Goal: Task Accomplishment & Management: Use online tool/utility

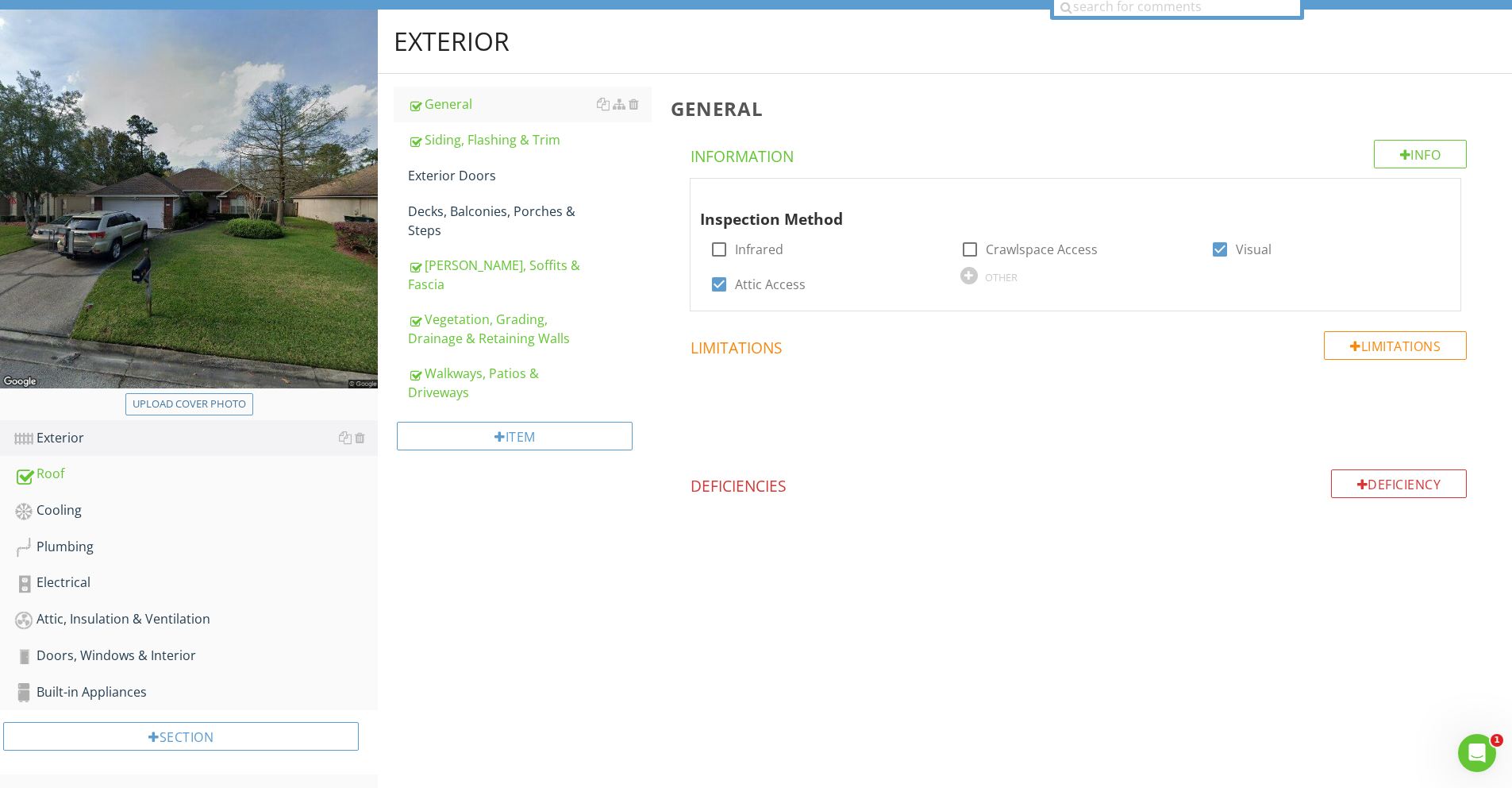
scroll to position [152, 0]
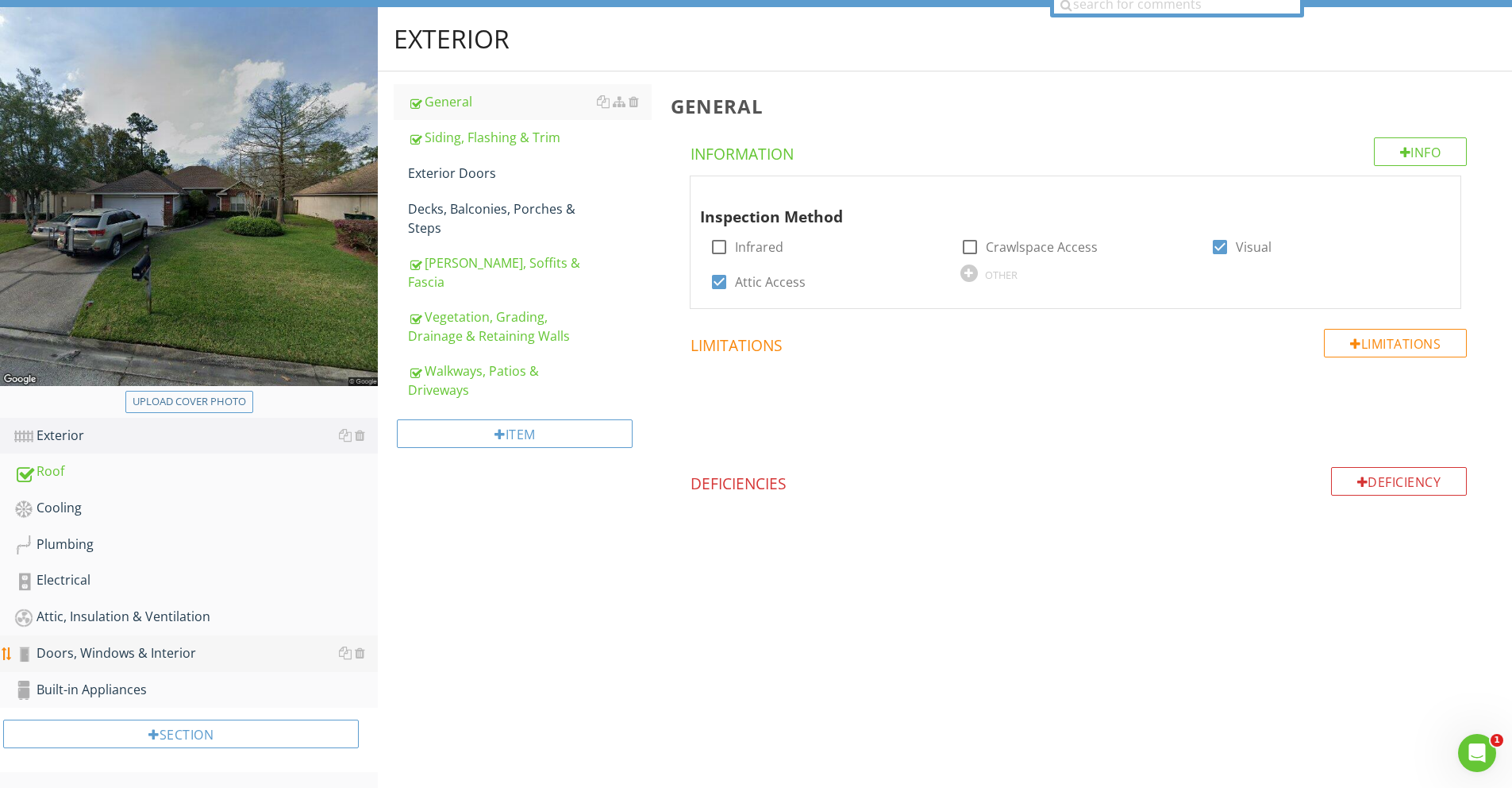
click at [200, 641] on link "Doors, Windows & Interior" at bounding box center [196, 653] width 364 height 36
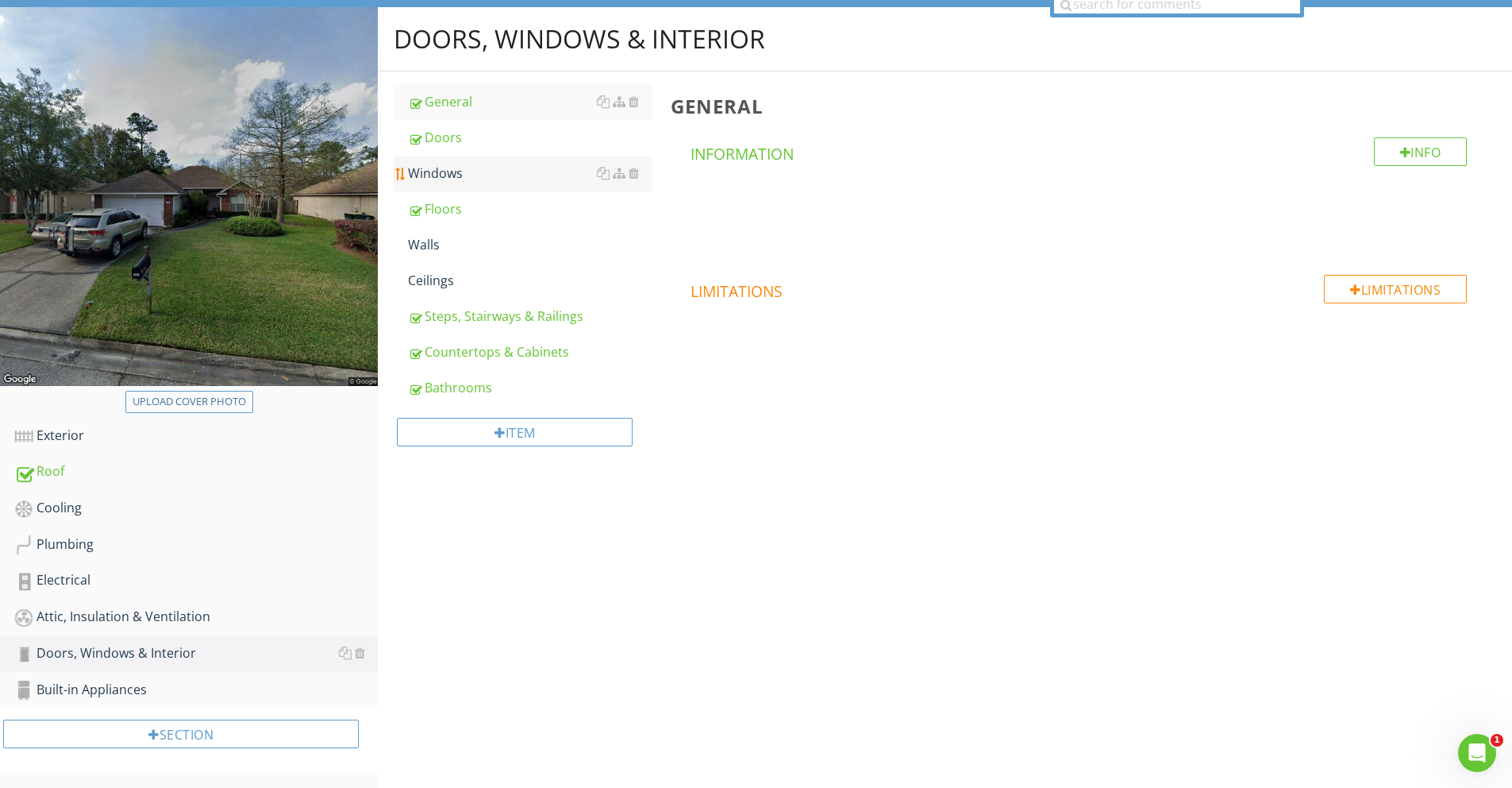
click at [464, 176] on div "Windows" at bounding box center [530, 172] width 244 height 19
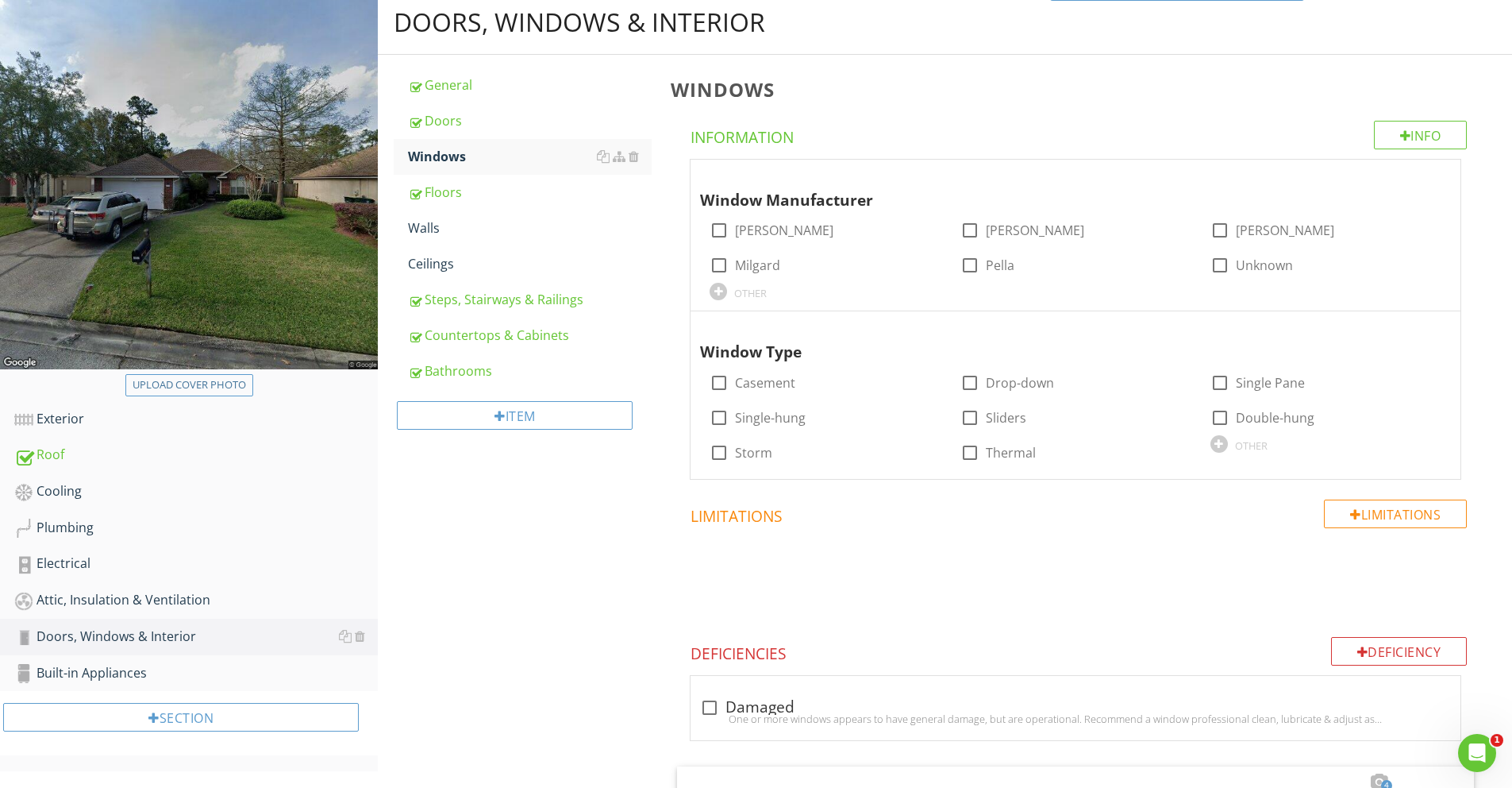
scroll to position [169, 0]
click at [483, 346] on link "Countertops & Cabinets" at bounding box center [530, 334] width 244 height 35
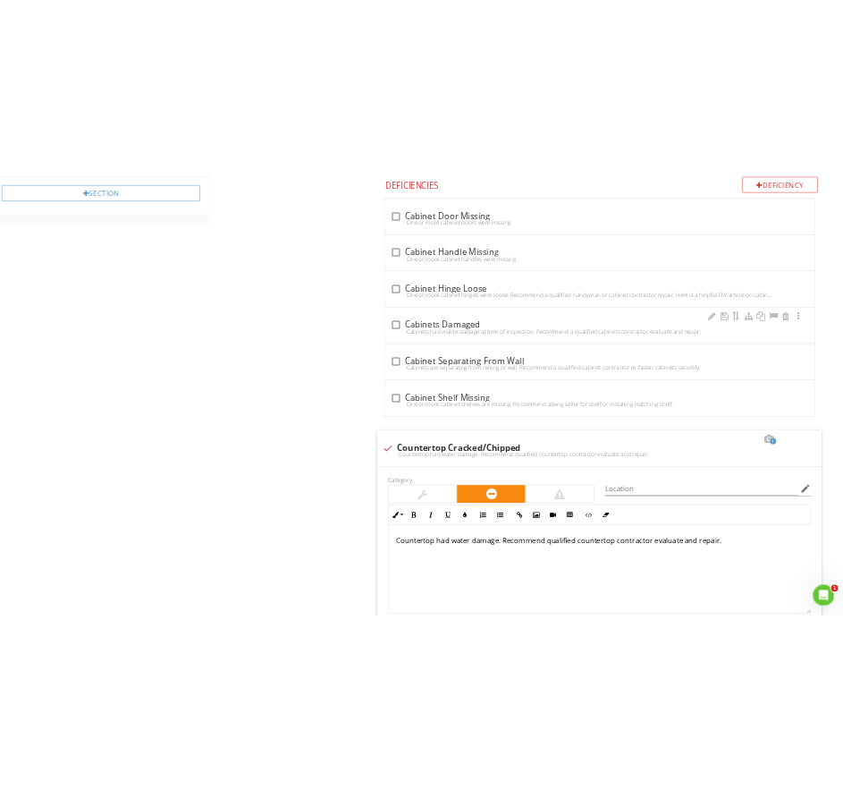
scroll to position [930, 0]
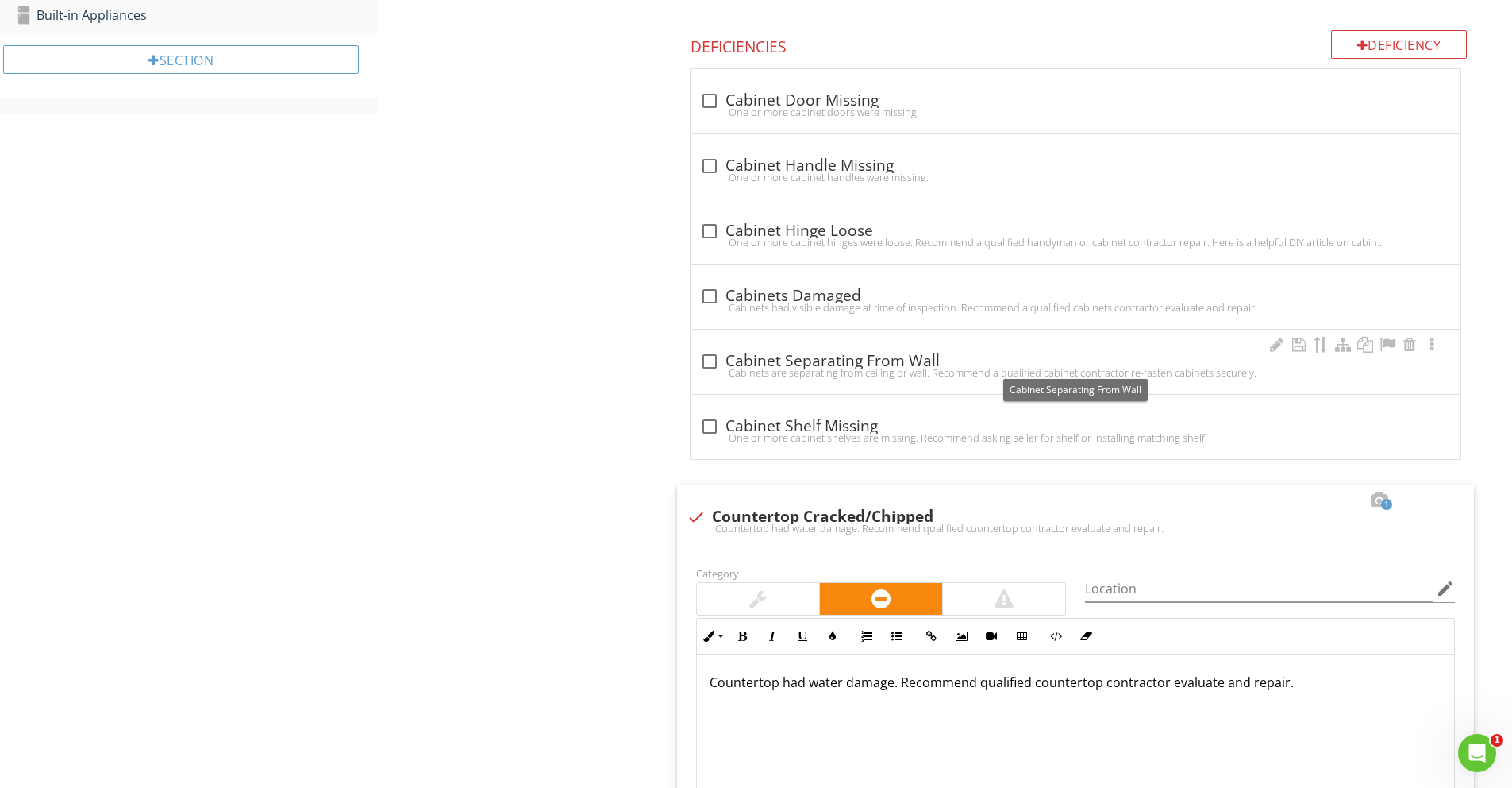
click at [791, 356] on div "check_box_outline_blank Cabinet Separating From Wall" at bounding box center [1076, 361] width 751 height 19
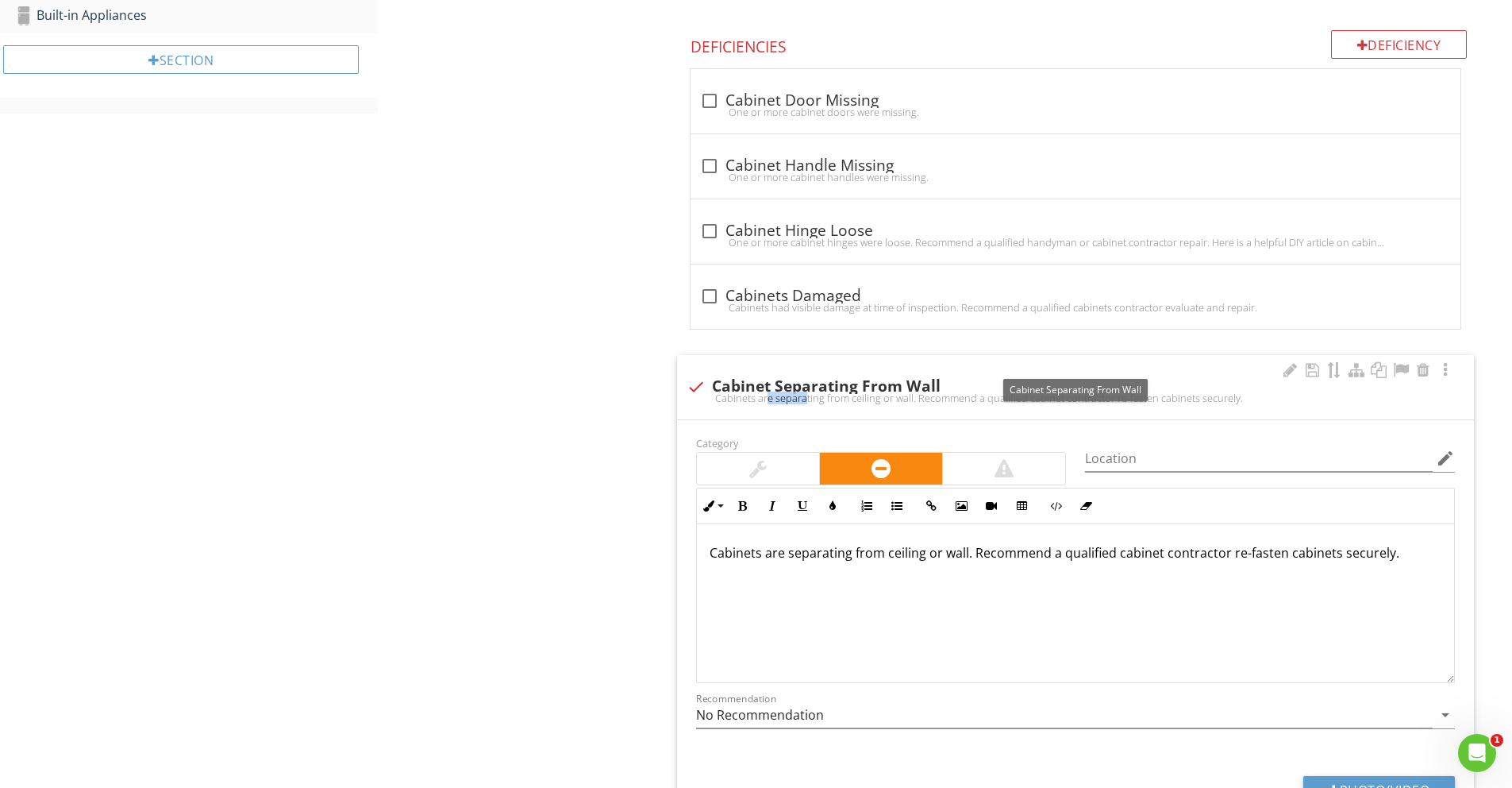
click at [791, 356] on div "check Cabinet Separating From Wall Cabinets are separating from ceiling or wall…" at bounding box center [1076, 387] width 797 height 64
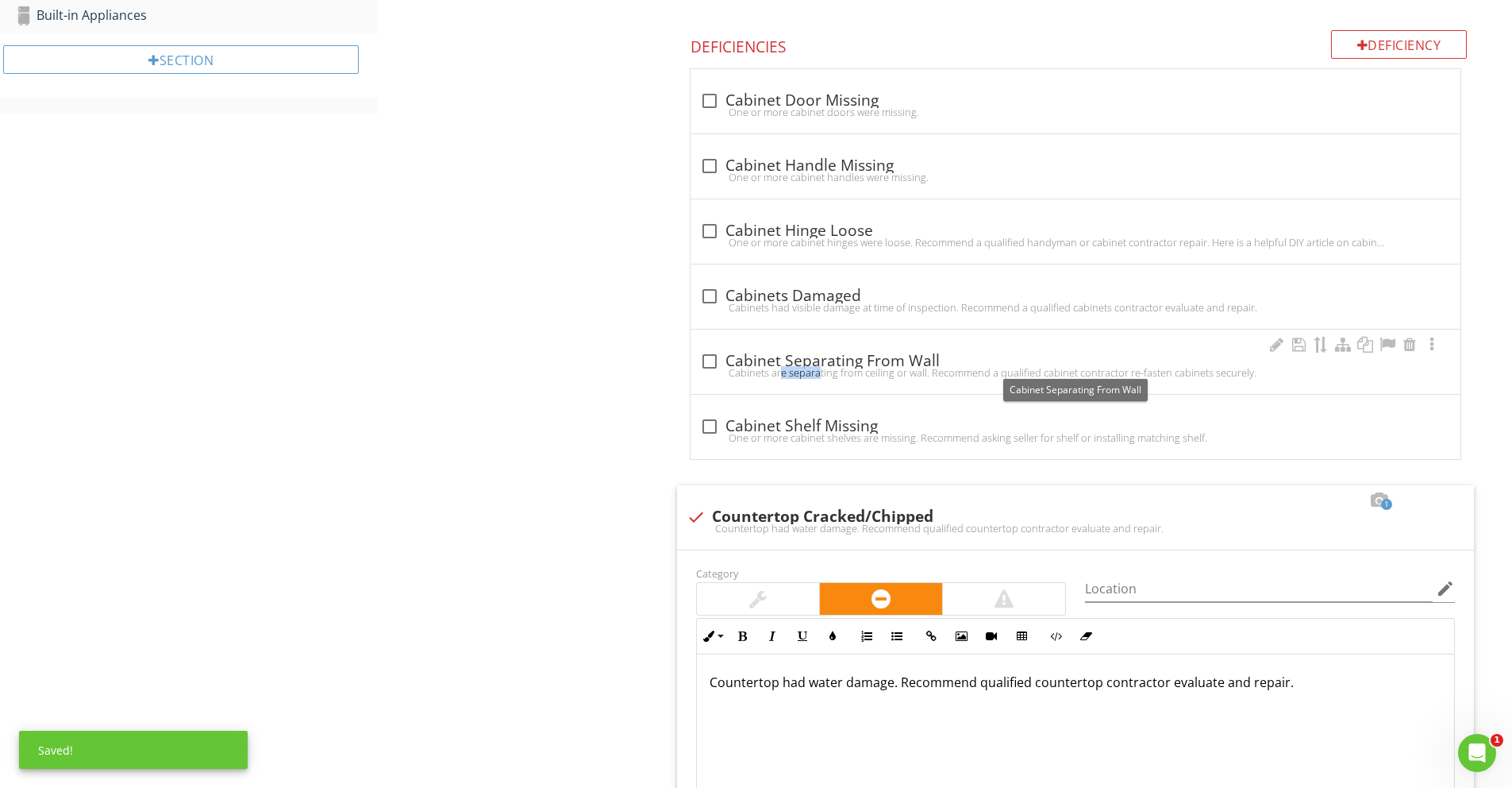
click at [709, 361] on div at bounding box center [709, 362] width 27 height 27
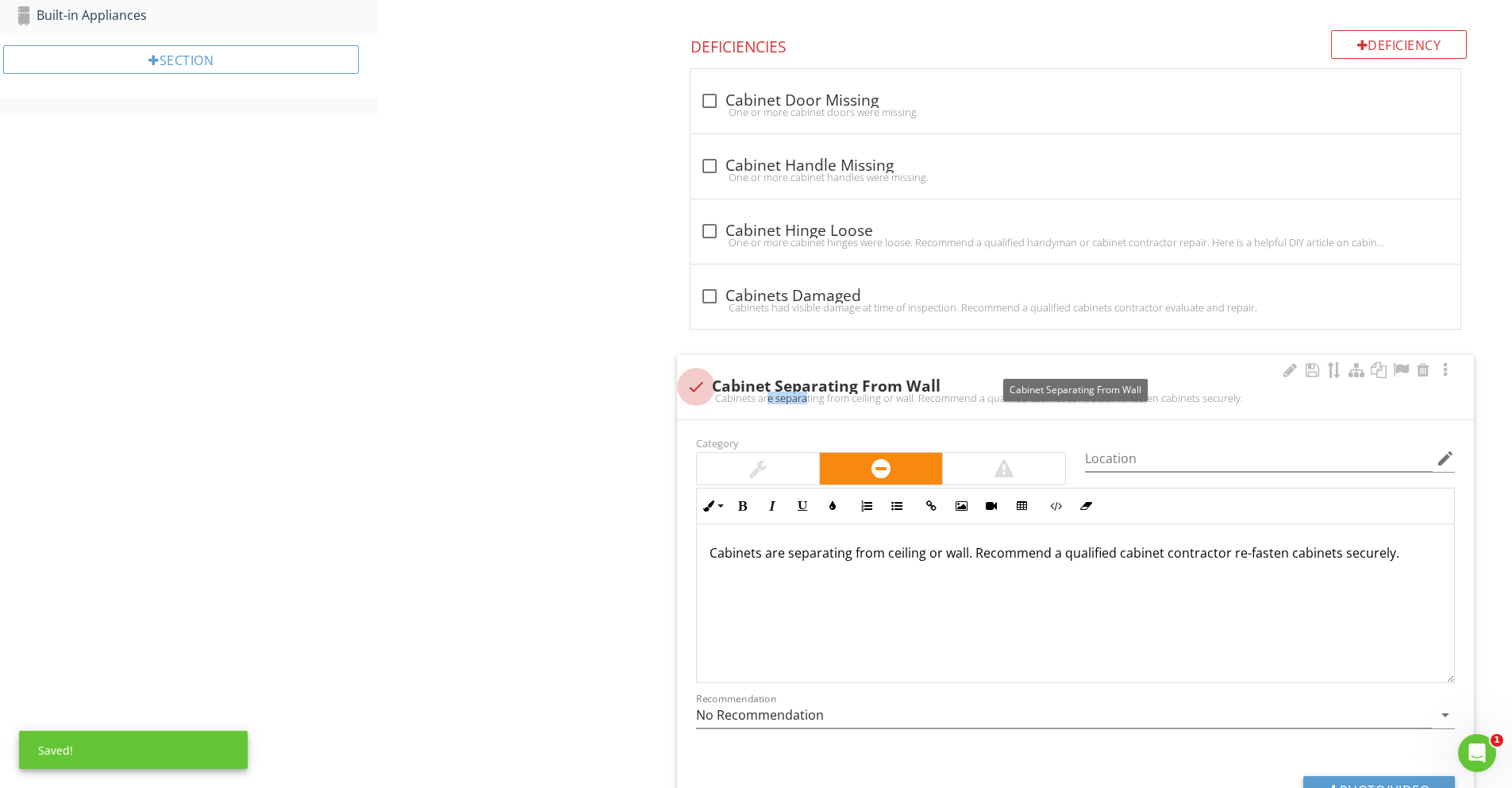
click at [709, 361] on div "check Cabinet Separating From Wall Cabinets are separating from ceiling or wall…" at bounding box center [1076, 387] width 797 height 64
checkbox input "true"
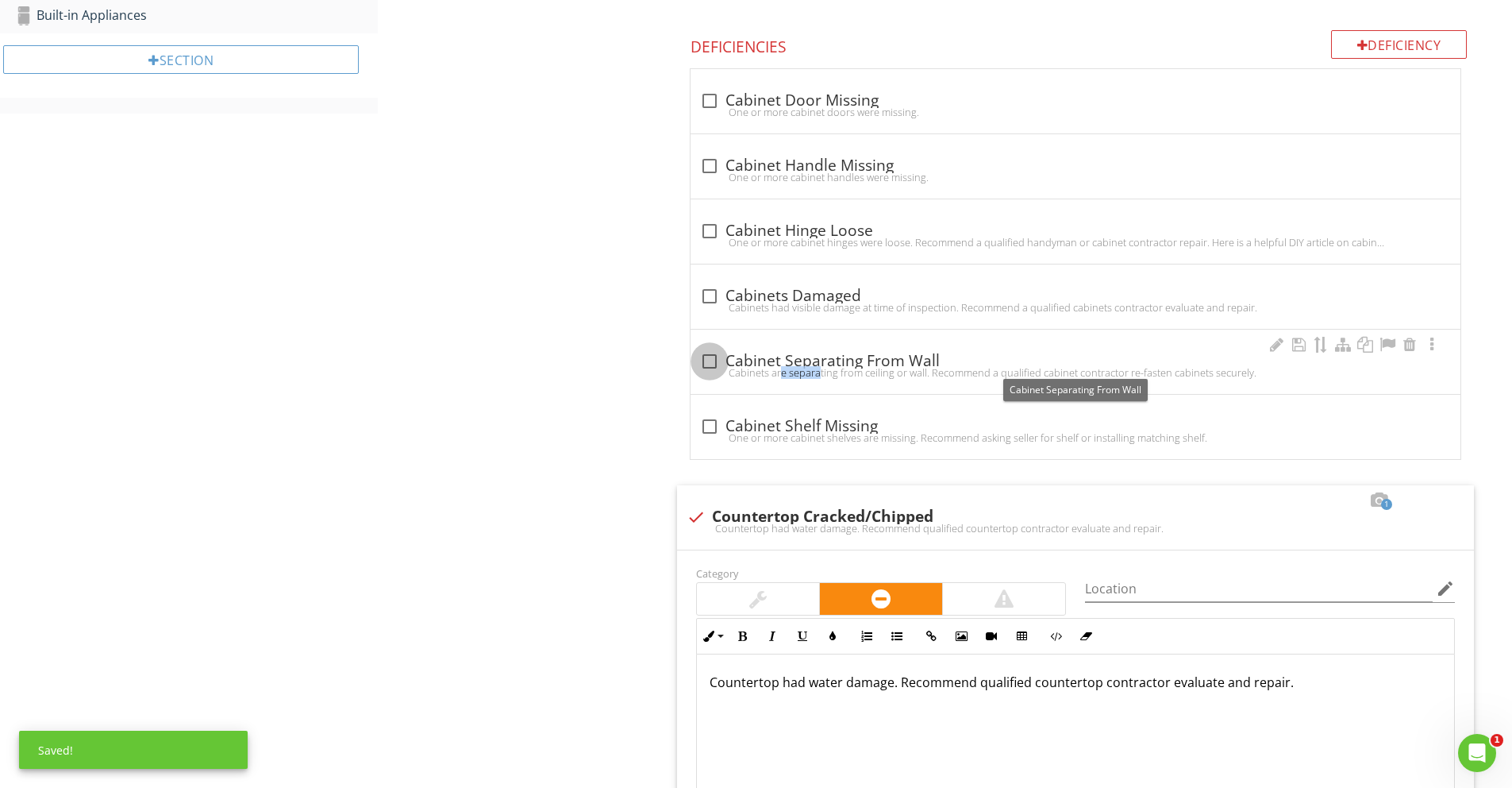
click at [715, 358] on div at bounding box center [709, 362] width 27 height 27
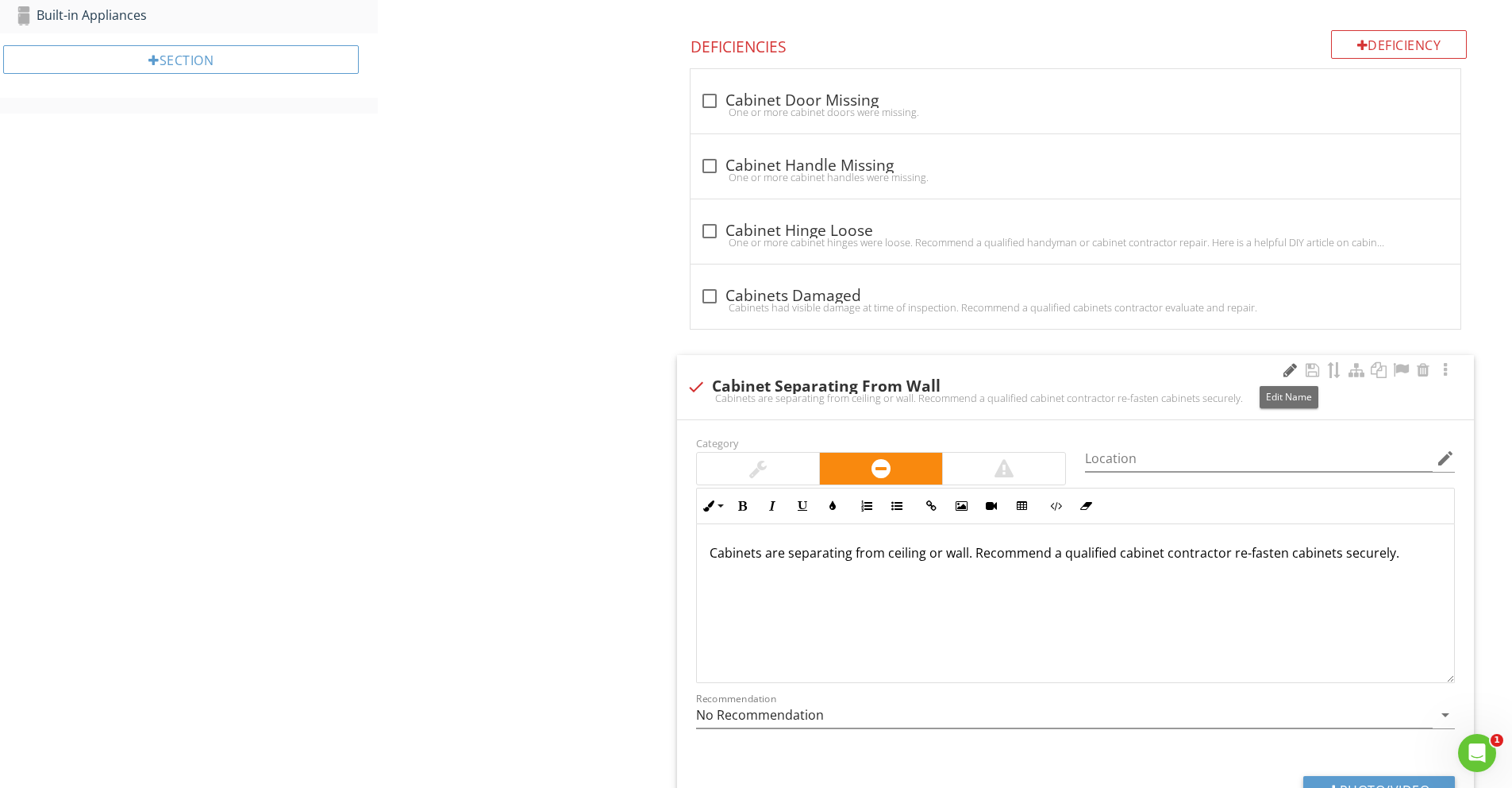
click at [1287, 371] on div at bounding box center [1289, 370] width 19 height 16
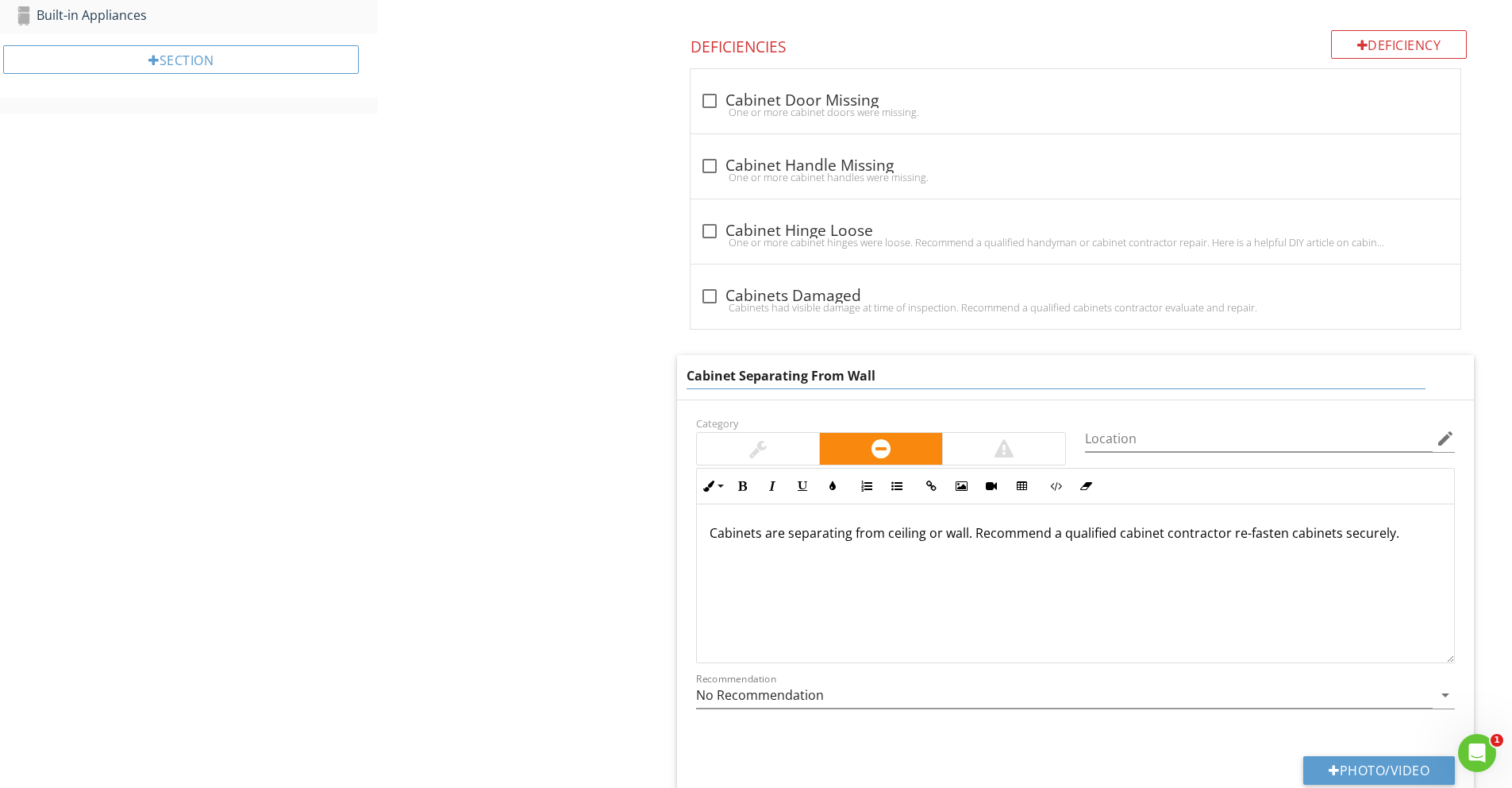
drag, startPoint x: 885, startPoint y: 380, endPoint x: 713, endPoint y: 382, distance: 172.0
click at [713, 382] on input "Cabinet Separating From Wall" at bounding box center [1056, 377] width 739 height 27
click at [897, 379] on input "Cabinet Separating From Wall" at bounding box center [1056, 377] width 739 height 27
type input "C"
type input "Kitchen Island Loose"
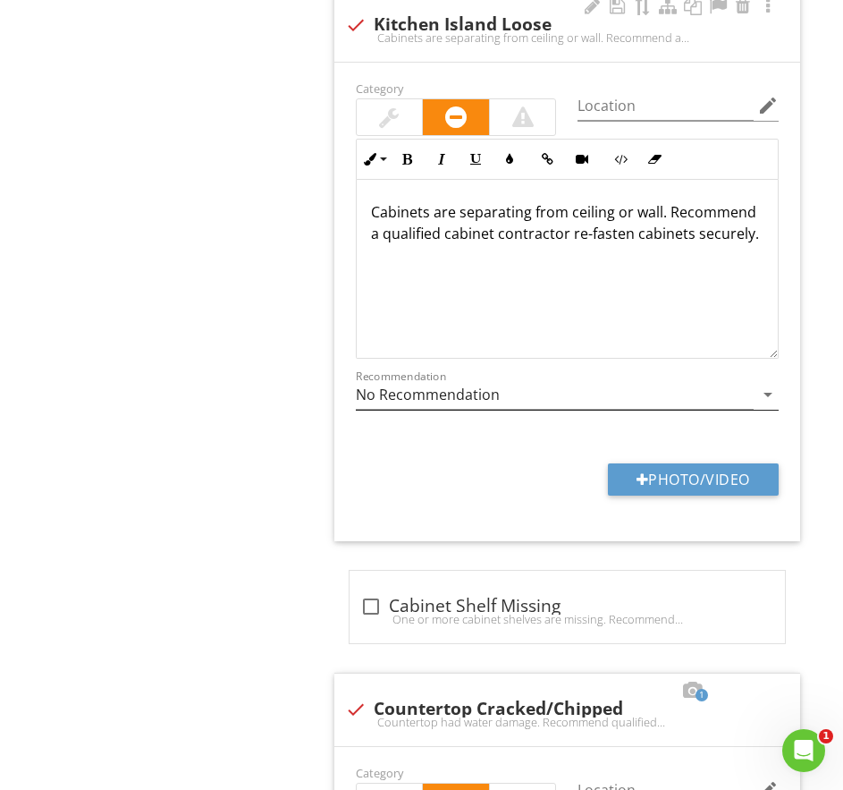
scroll to position [1428, 0]
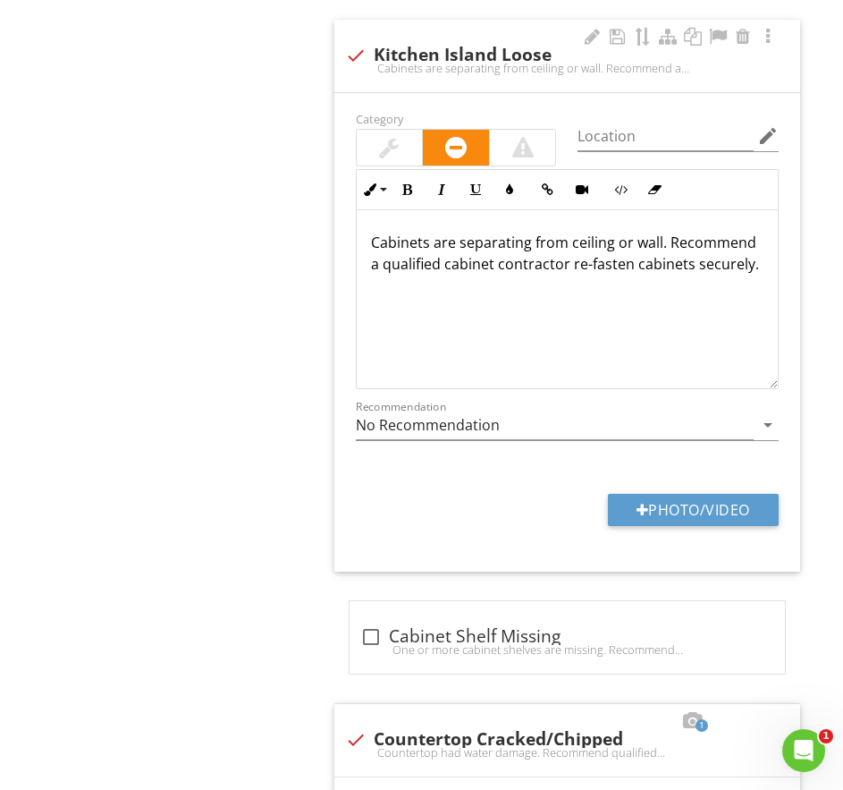
drag, startPoint x: 506, startPoint y: 293, endPoint x: 411, endPoint y: 270, distance: 97.6
click at [424, 275] on p "Cabinets are separating from ceiling or wall. Recommend a qualified cabinet con…" at bounding box center [567, 253] width 393 height 43
drag, startPoint x: 411, startPoint y: 270, endPoint x: 376, endPoint y: 241, distance: 45.8
click at [377, 242] on p "Cabinets are separating from ceiling or wall. Recommend a qualified cabinet con…" at bounding box center [567, 253] width 393 height 43
click at [372, 242] on p "Cabinets are separating from ceiling or wall. Recommend a qualified cabinet con…" at bounding box center [567, 253] width 393 height 43
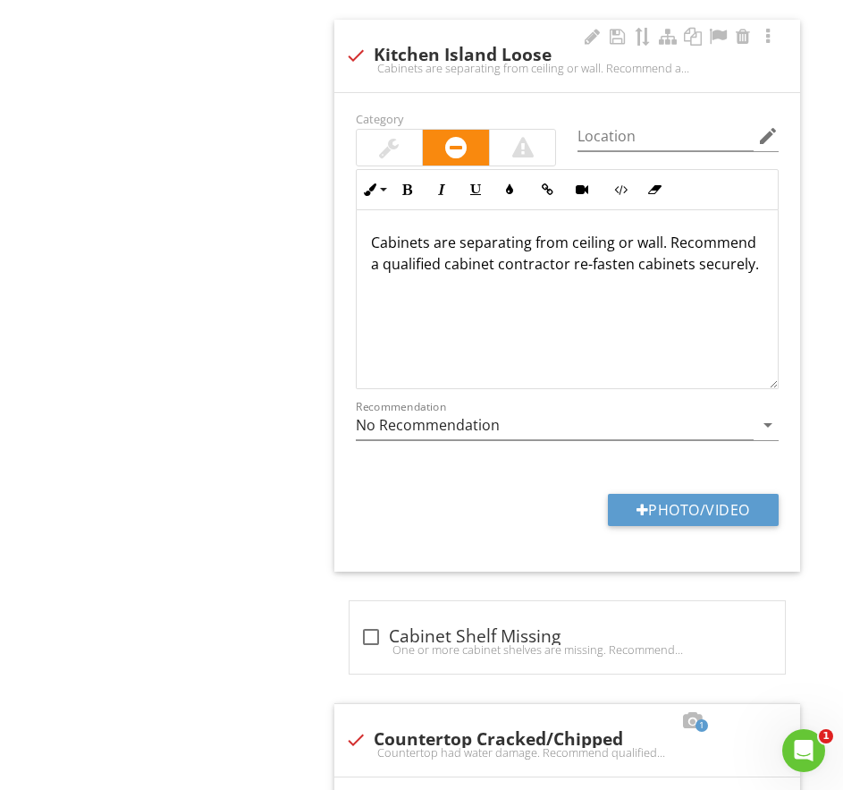
drag, startPoint x: 503, startPoint y: 284, endPoint x: 374, endPoint y: 245, distance: 135.5
click at [374, 245] on p "Cabinets are separating from ceiling or wall. Recommend a qualified cabinet con…" at bounding box center [567, 253] width 393 height 43
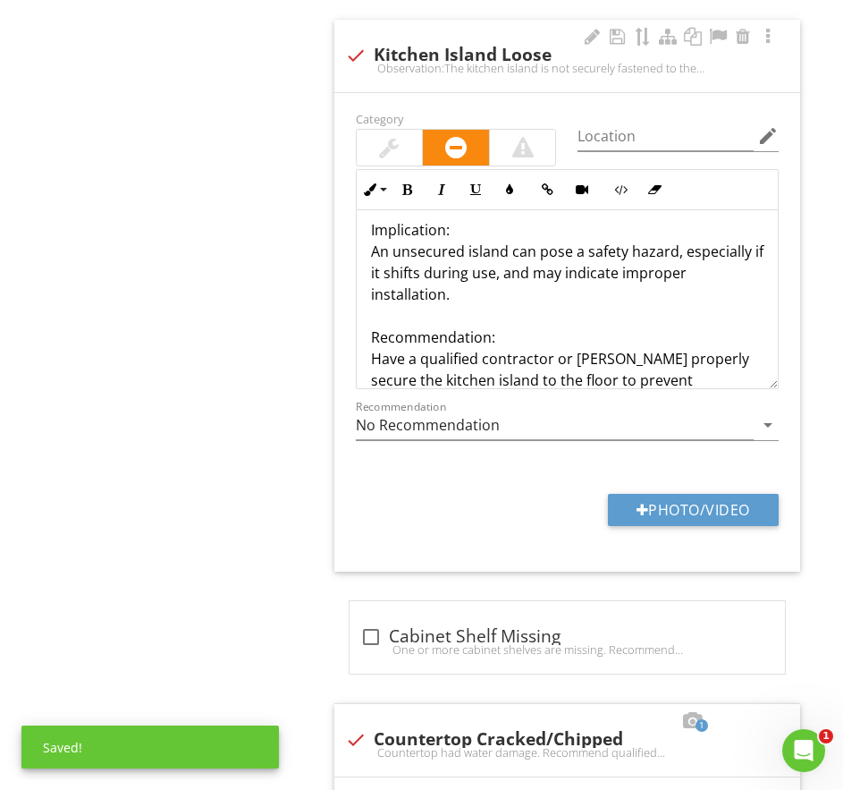
click at [459, 230] on p "Observation: The kitchen island is not securely fastened to the floor and exhib…" at bounding box center [567, 272] width 393 height 279
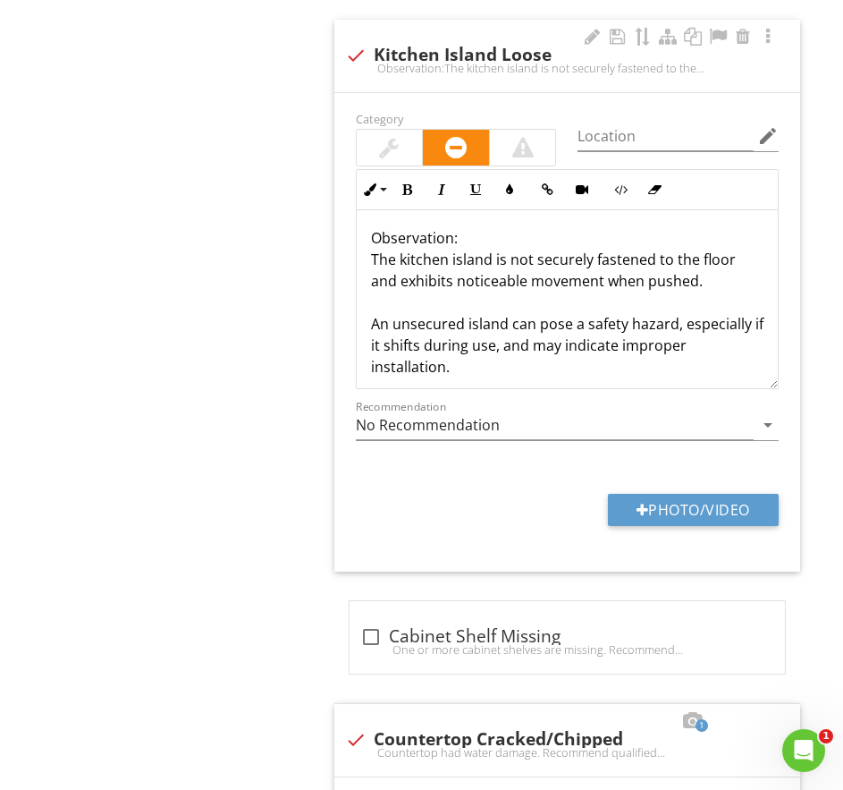
scroll to position [0, 0]
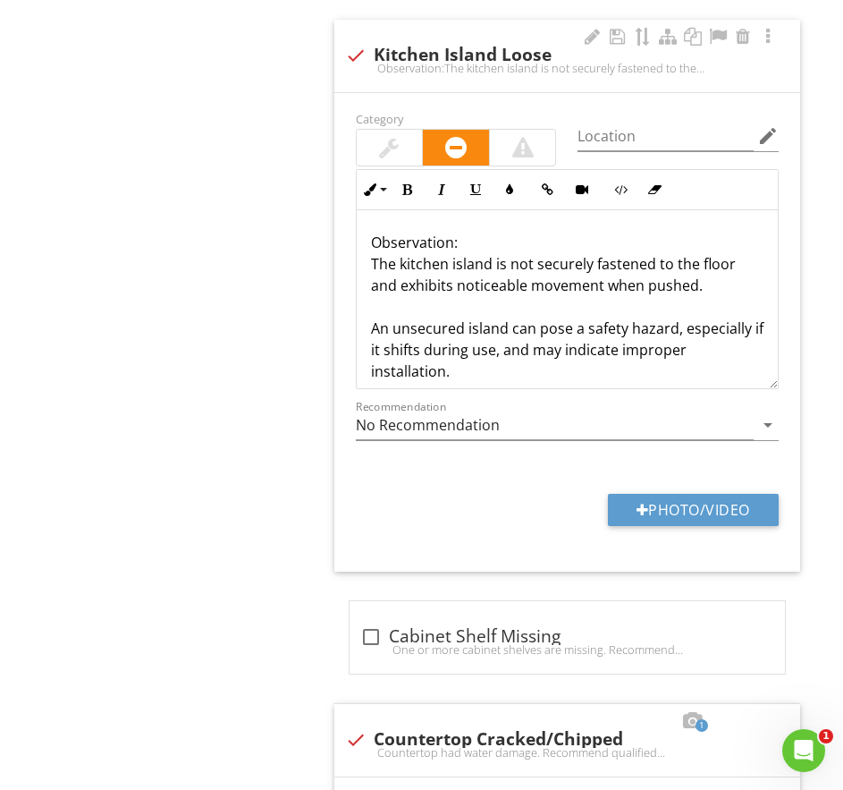
click at [464, 243] on p "Observation: The kitchen island is not securely fastened to the floor and exhib…" at bounding box center [567, 361] width 393 height 258
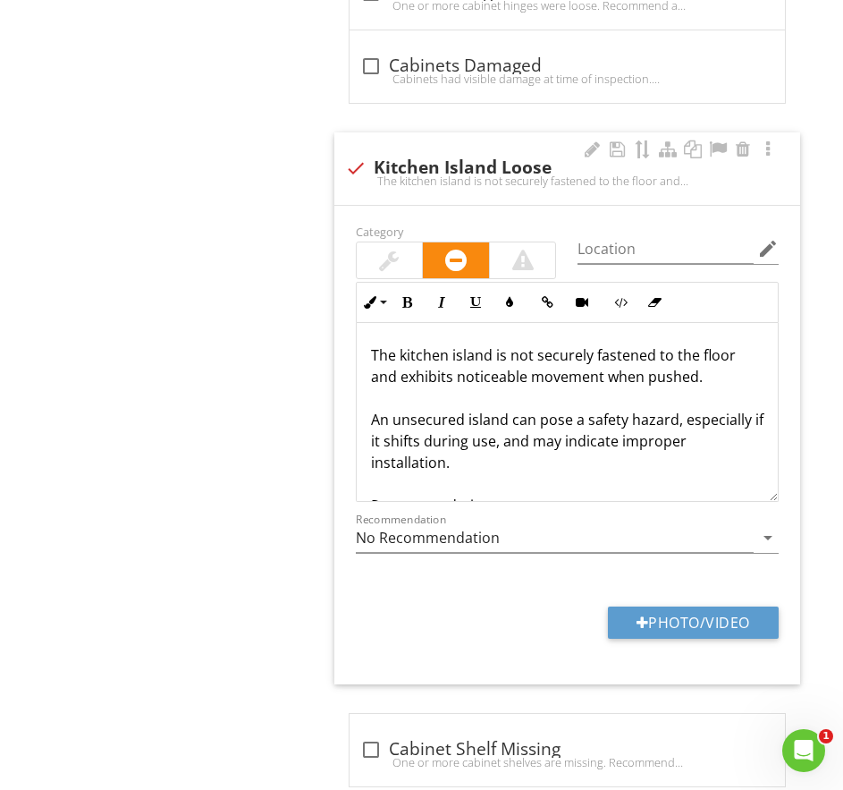
scroll to position [1297, 0]
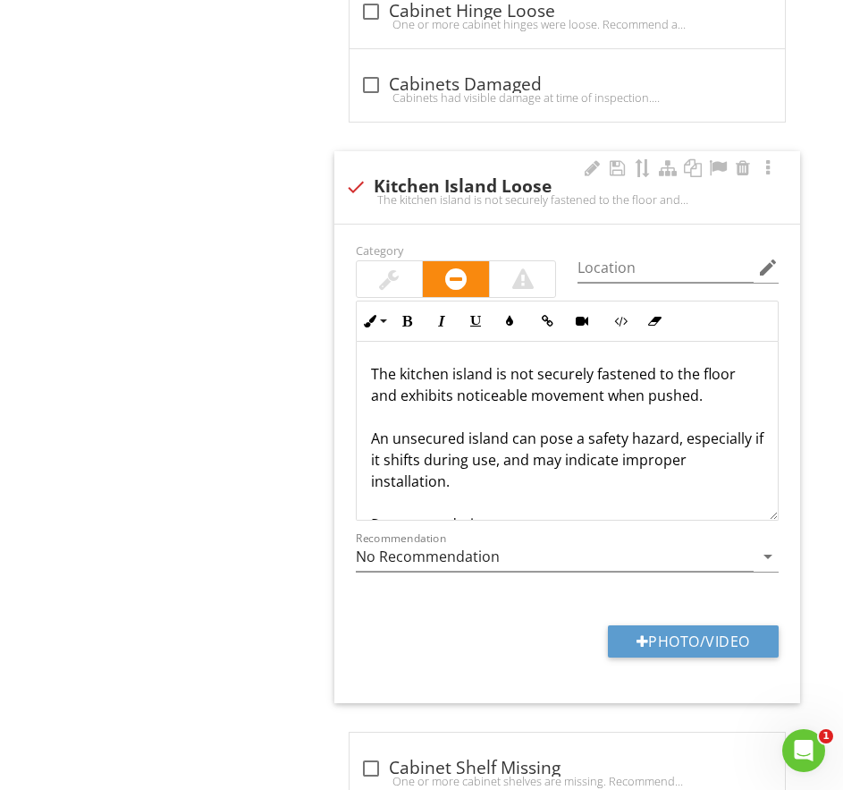
click at [460, 399] on p "The kitchen island is not securely fastened to the floor and exhibits noticeabl…" at bounding box center [567, 481] width 393 height 236
click at [462, 399] on p "The kitchen island is not securely fastened to the floor and exhibits noticeabl…" at bounding box center [567, 481] width 393 height 236
click at [466, 398] on p "The kitchen island is not securely fastened to the floor and exhibits noticeabl…" at bounding box center [567, 481] width 393 height 236
click at [456, 399] on p "The kitchen island is not securely fastened to the floor and exhibits noticeabl…" at bounding box center [567, 481] width 393 height 236
drag, startPoint x: 457, startPoint y: 399, endPoint x: 552, endPoint y: 398, distance: 94.8
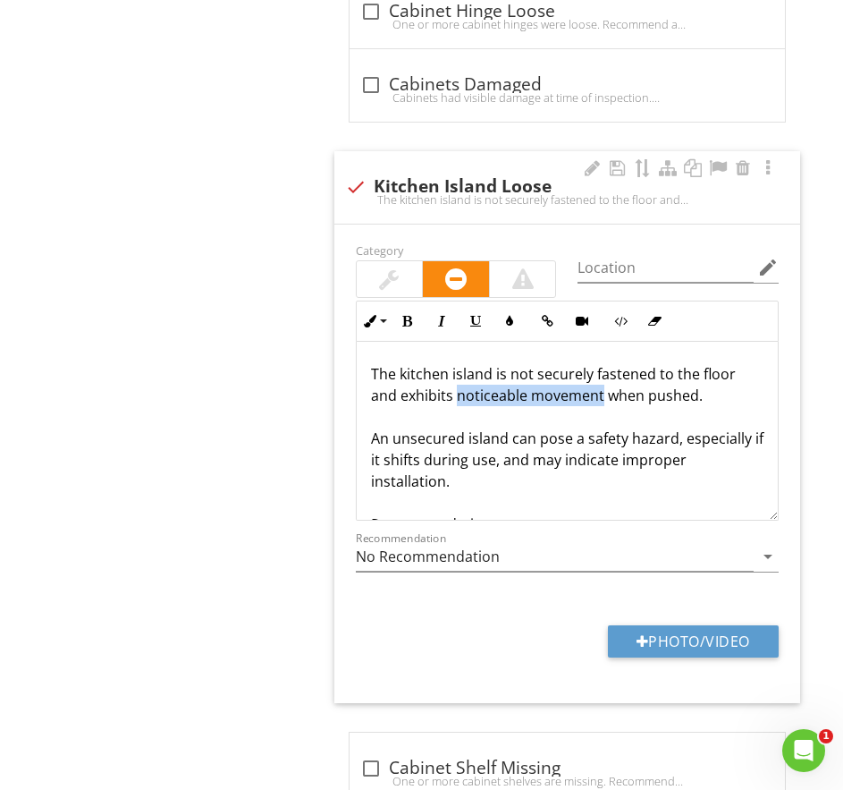
click at [552, 398] on p "The kitchen island is not securely fastened to the floor and exhibits noticeabl…" at bounding box center [567, 481] width 393 height 236
copy p "noticeable movement"
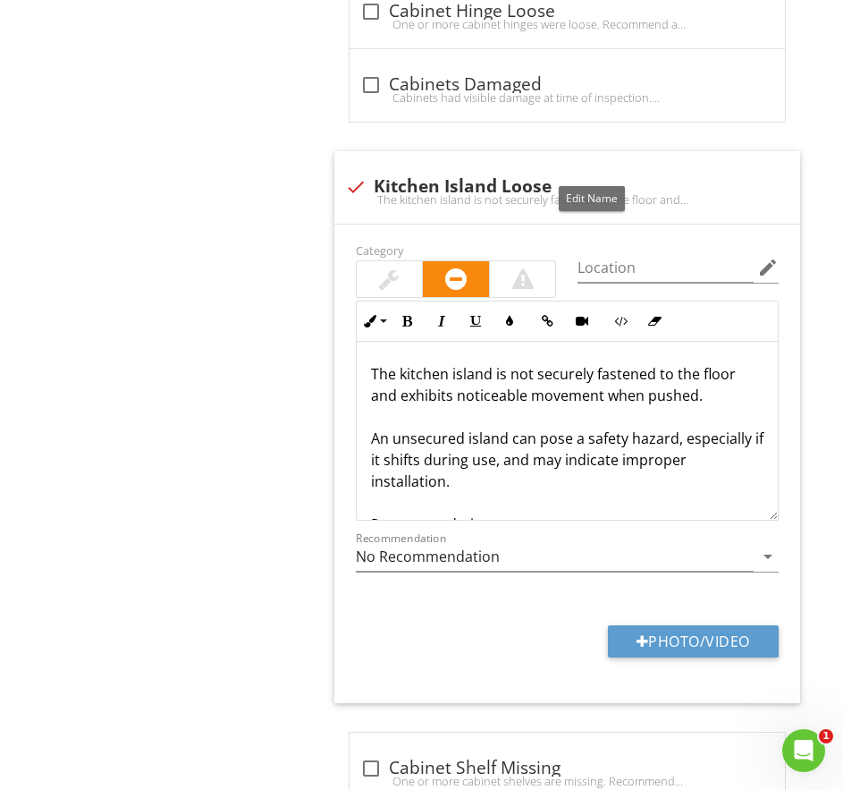
click at [586, 176] on div at bounding box center [592, 168] width 21 height 18
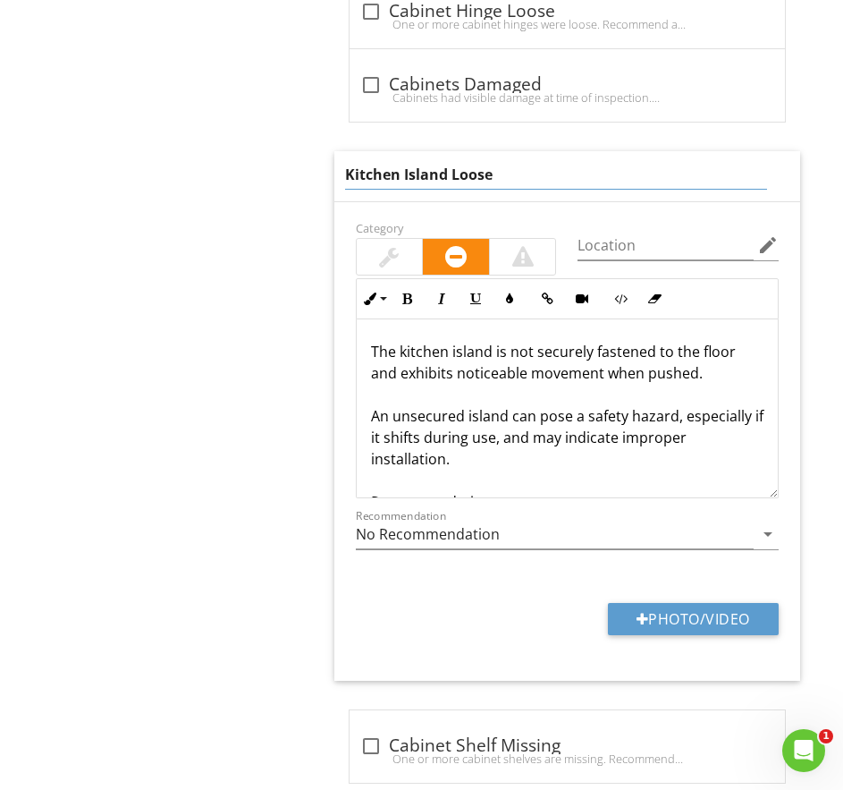
click at [522, 173] on input "Kitchen Island Loose" at bounding box center [556, 175] width 422 height 30
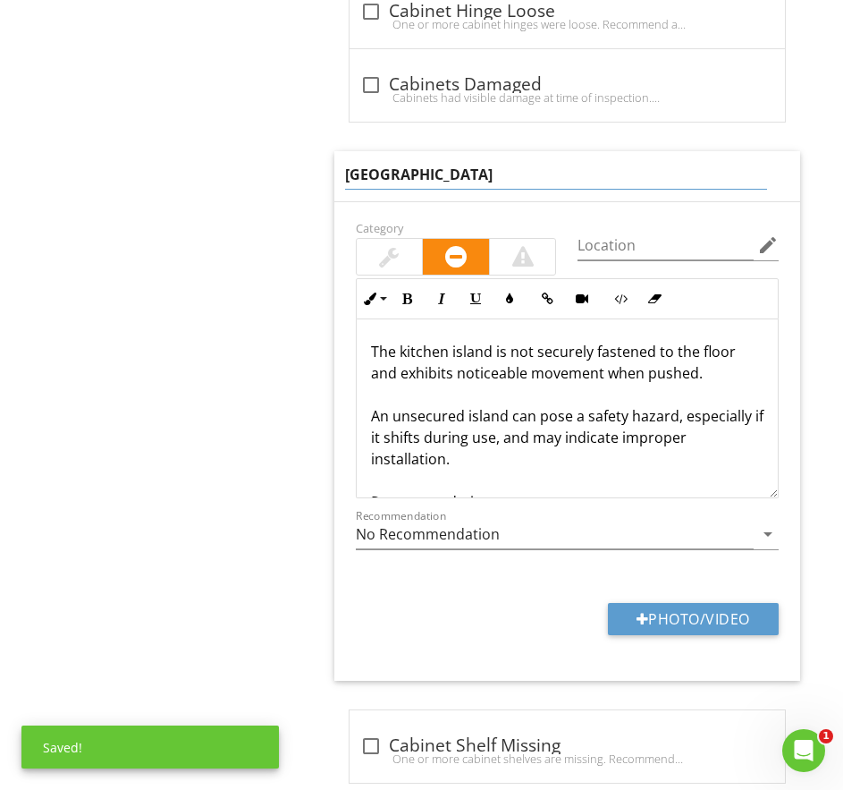
paste input "noticeable movement"
type input "Kitchen Island noticeable movement"
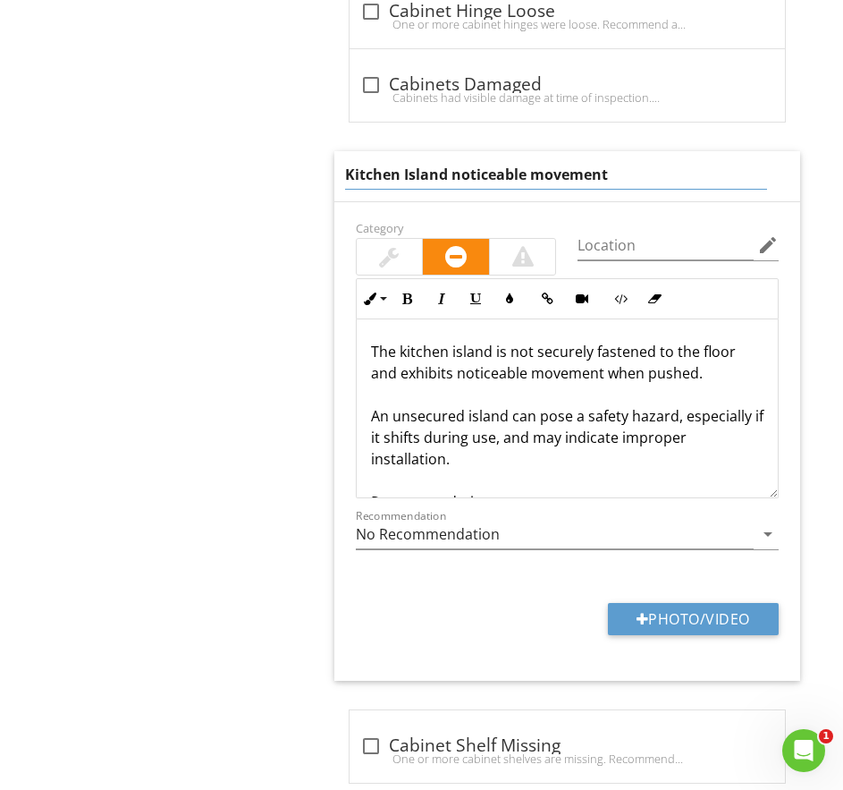
click at [453, 391] on p "The kitchen island is not securely fastened to the floor and exhibits noticeabl…" at bounding box center [567, 459] width 393 height 236
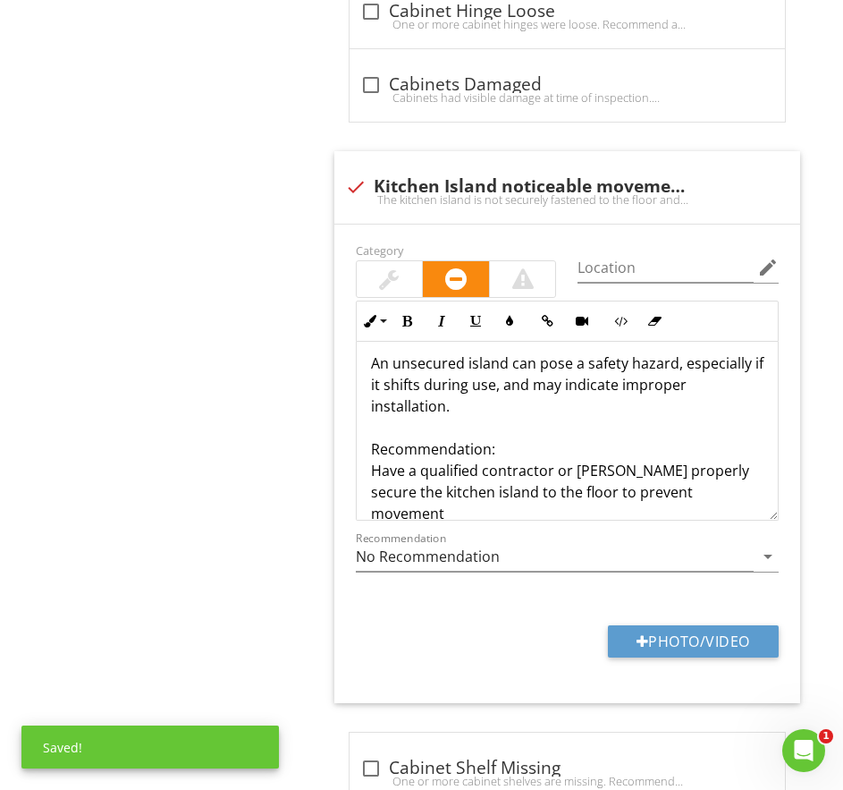
scroll to position [80, 0]
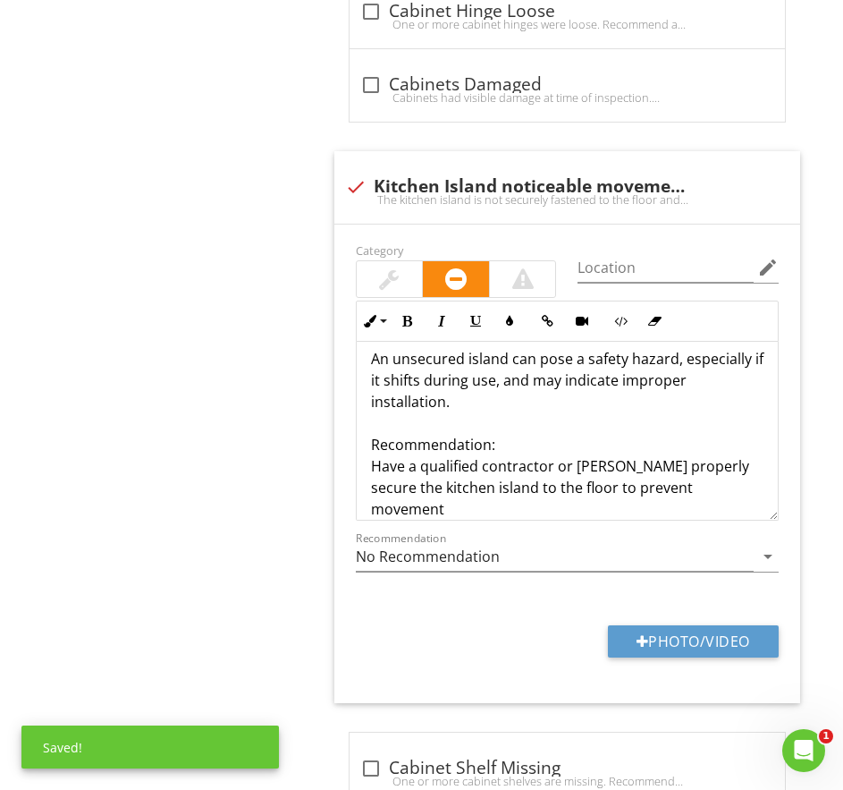
click at [500, 450] on p "The kitchen island is not securely fastened to the floor and exhibits noticeabl…" at bounding box center [567, 401] width 393 height 236
click at [500, 449] on p "The kitchen island is not securely fastened to the floor and exhibits noticeabl…" at bounding box center [567, 401] width 393 height 236
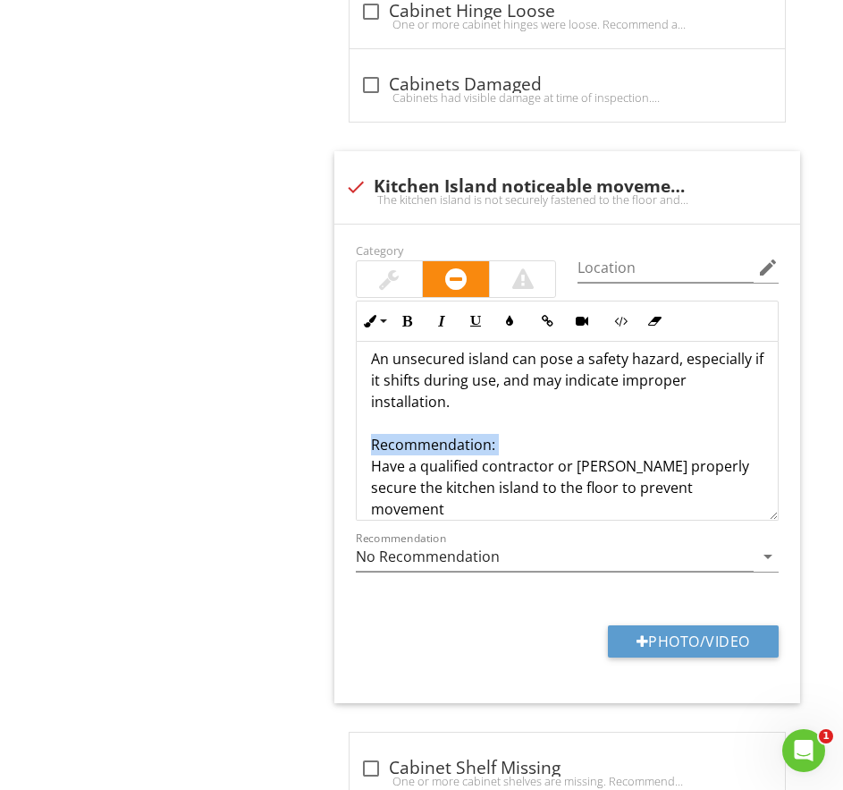
click at [511, 447] on p "The kitchen island is not securely fastened to the floor and exhibits noticeabl…" at bounding box center [567, 401] width 393 height 236
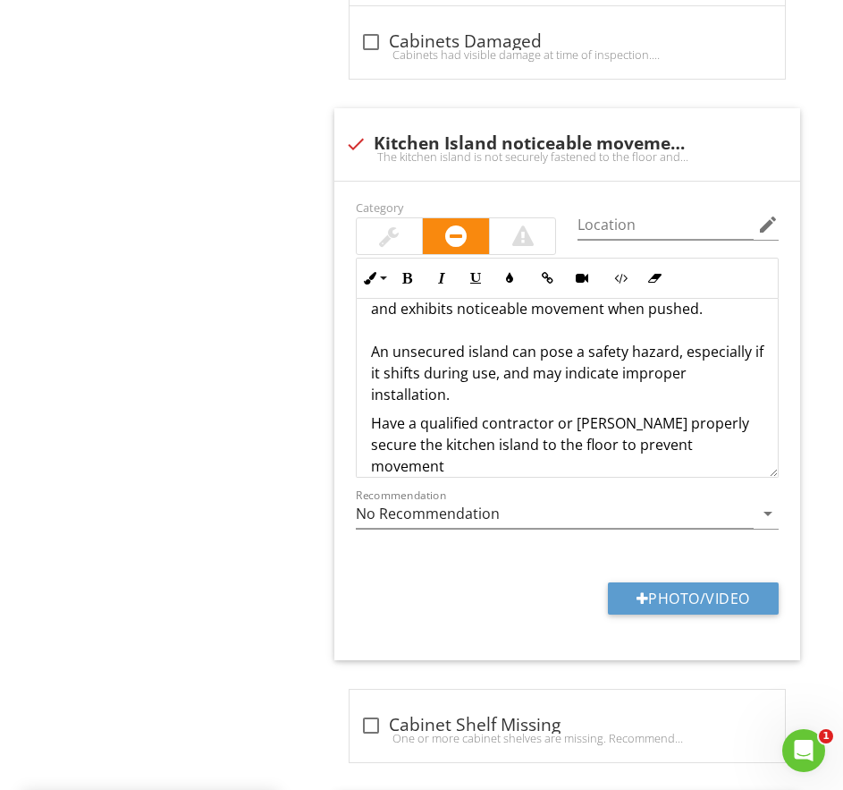
scroll to position [1332, 0]
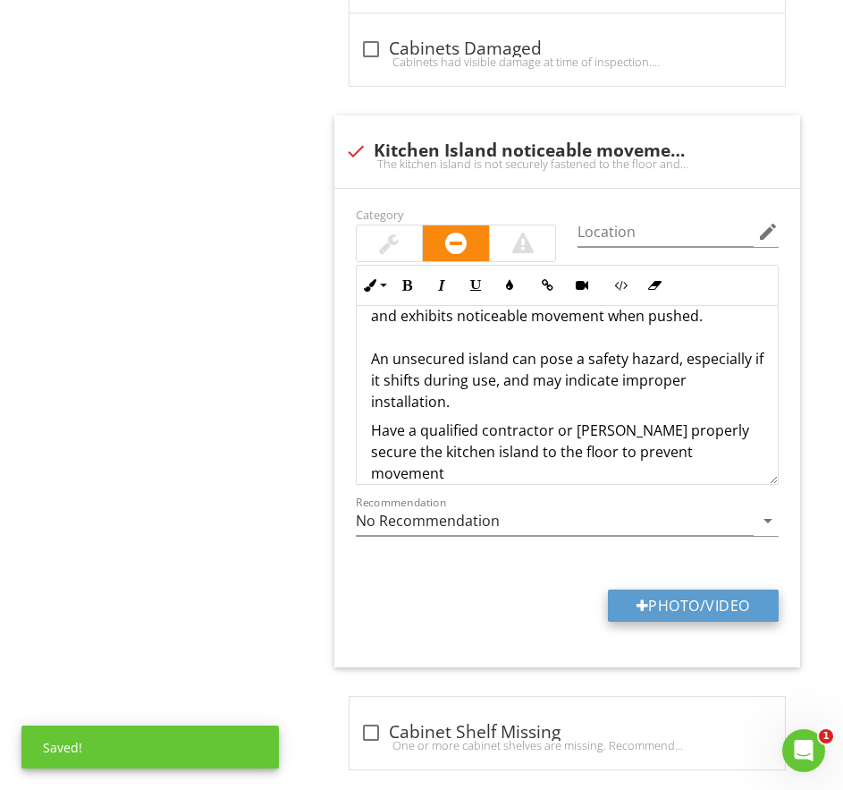
click at [667, 605] on button "Photo/Video" at bounding box center [693, 605] width 171 height 32
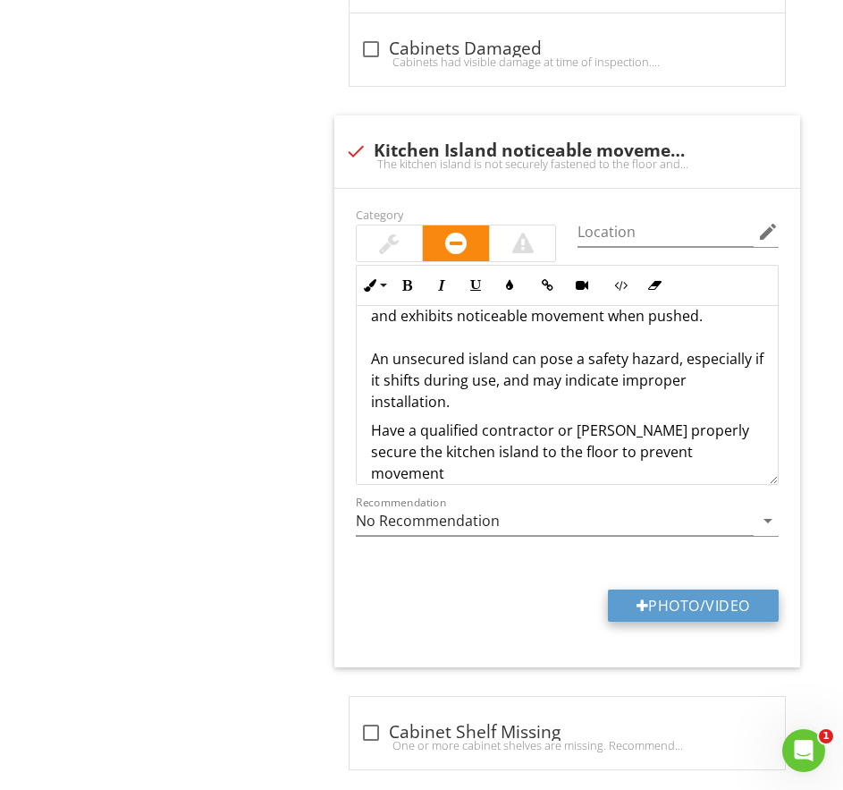
type input "C:\fakepath\WhatsApp Image [DATE] 22.46.22 (1).jpeg"
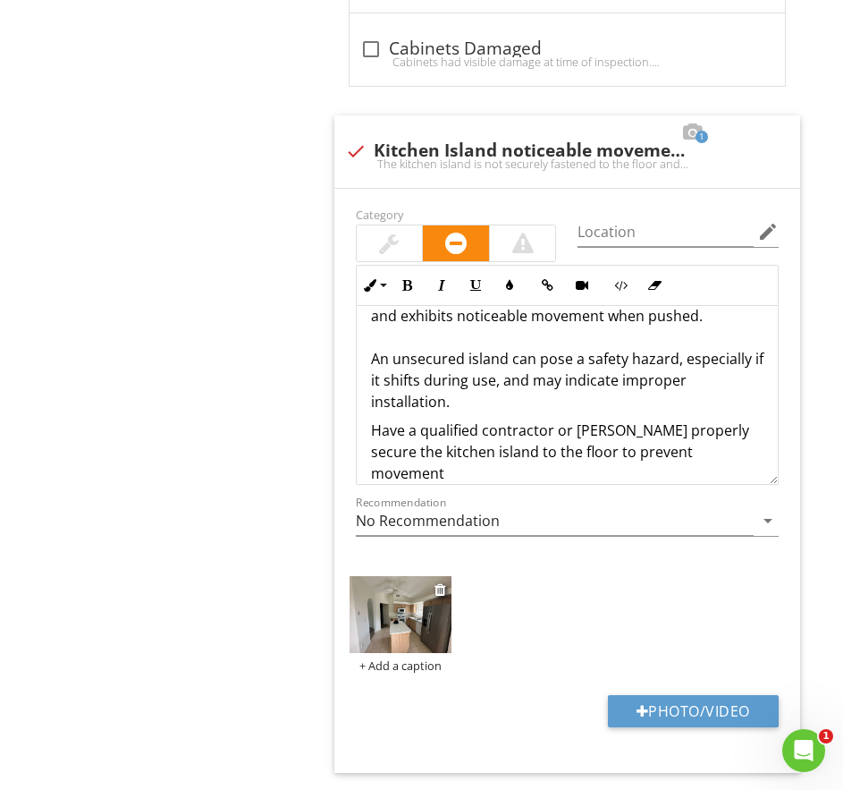
click at [435, 612] on img at bounding box center [401, 614] width 102 height 77
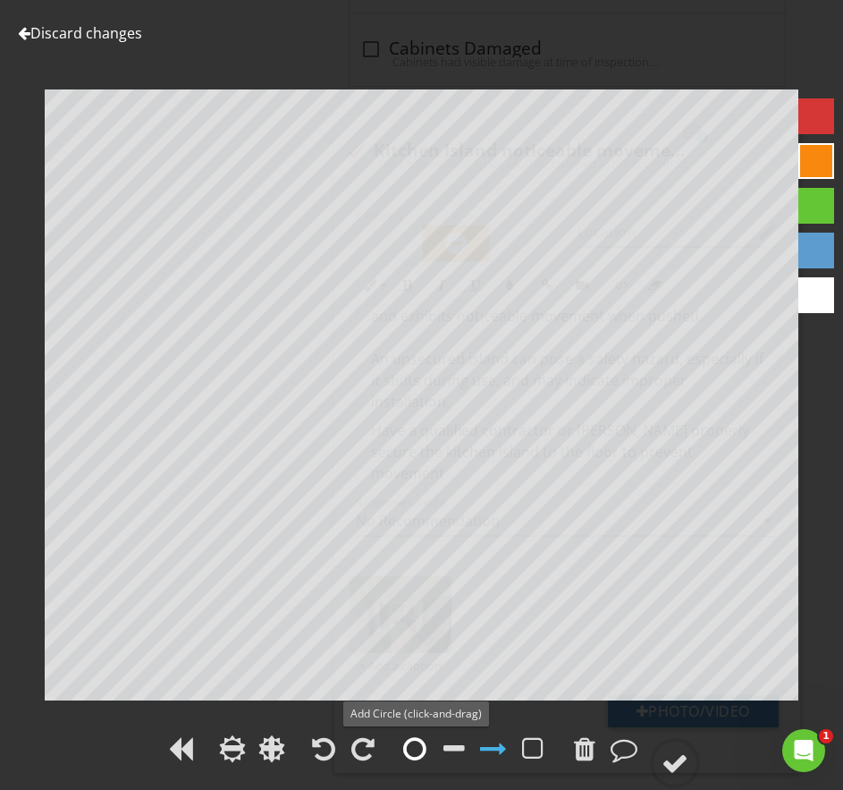
click at [409, 743] on div at bounding box center [414, 748] width 23 height 27
click at [414, 738] on div at bounding box center [414, 748] width 23 height 27
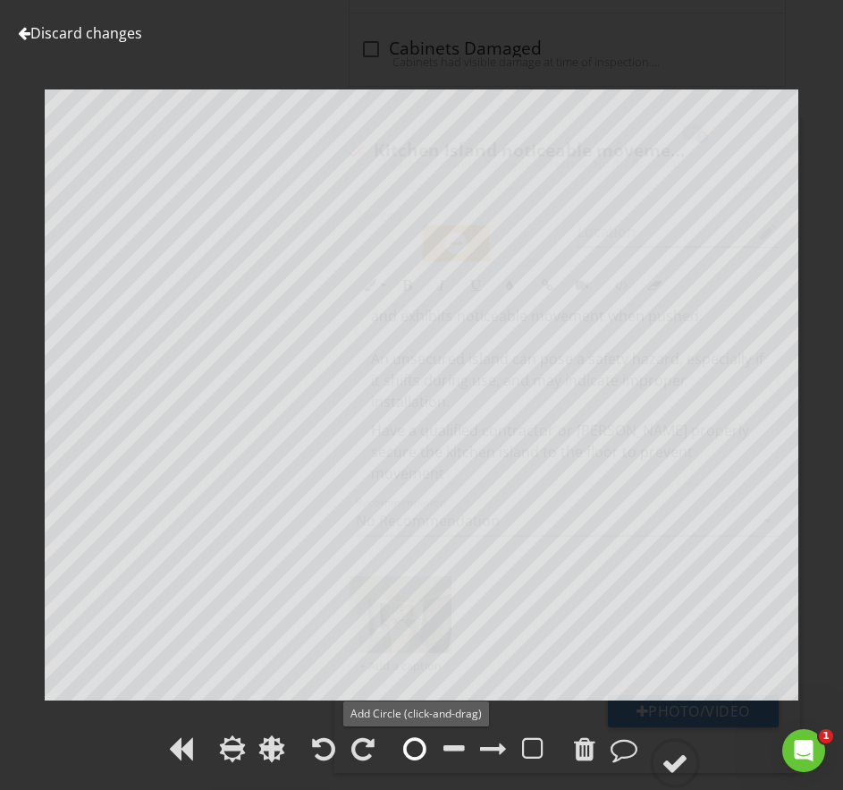
click at [414, 738] on div at bounding box center [414, 748] width 23 height 27
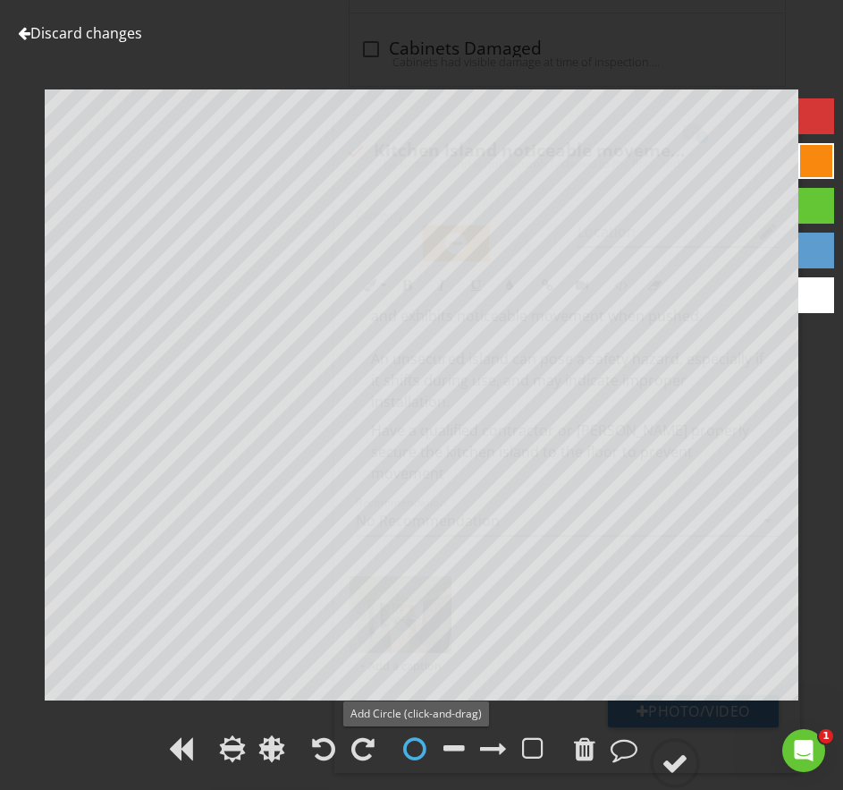
click at [413, 739] on div at bounding box center [414, 748] width 23 height 27
click at [580, 750] on div at bounding box center [584, 748] width 21 height 27
click at [684, 756] on div at bounding box center [675, 762] width 27 height 27
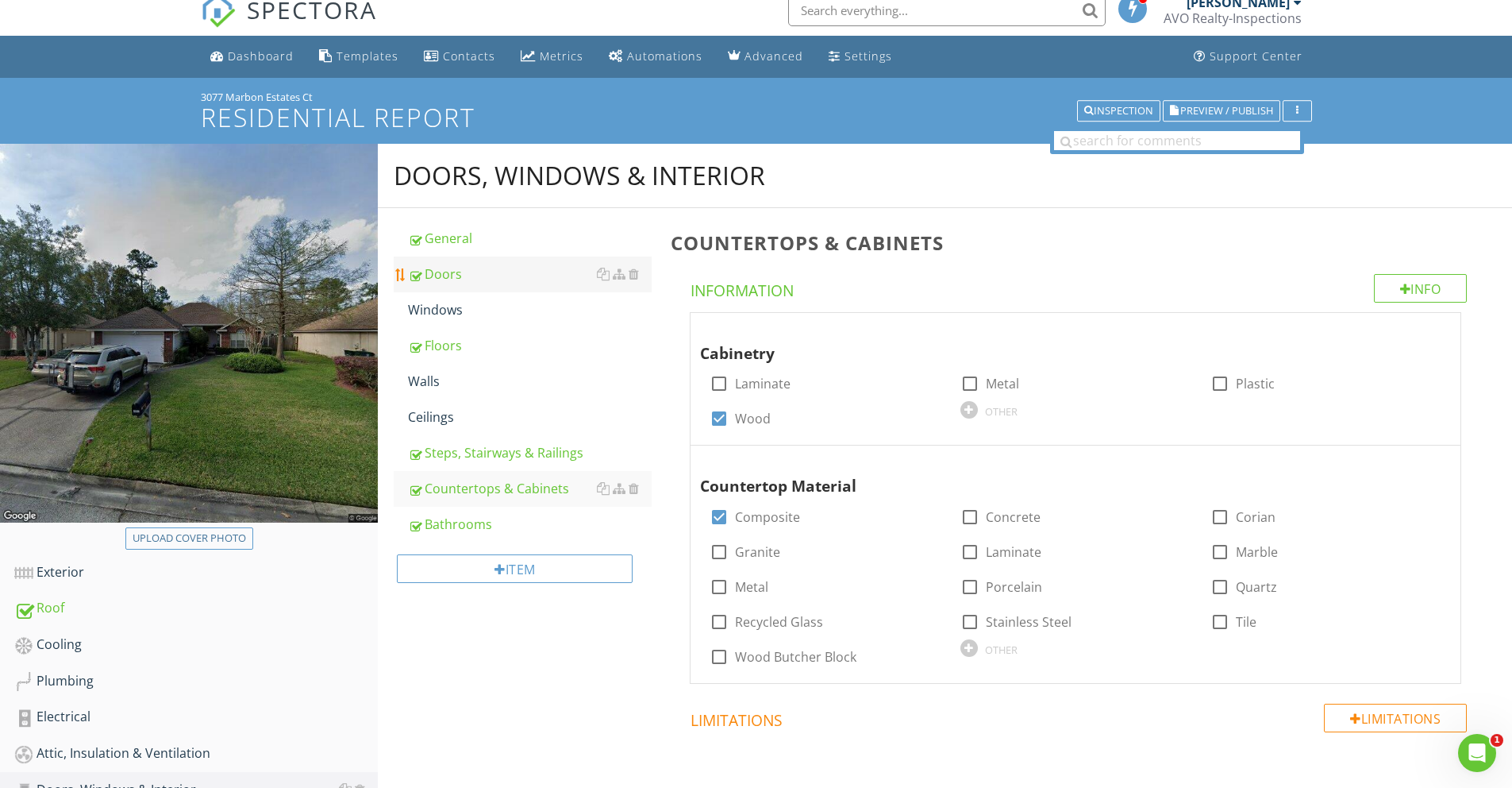
scroll to position [17, 0]
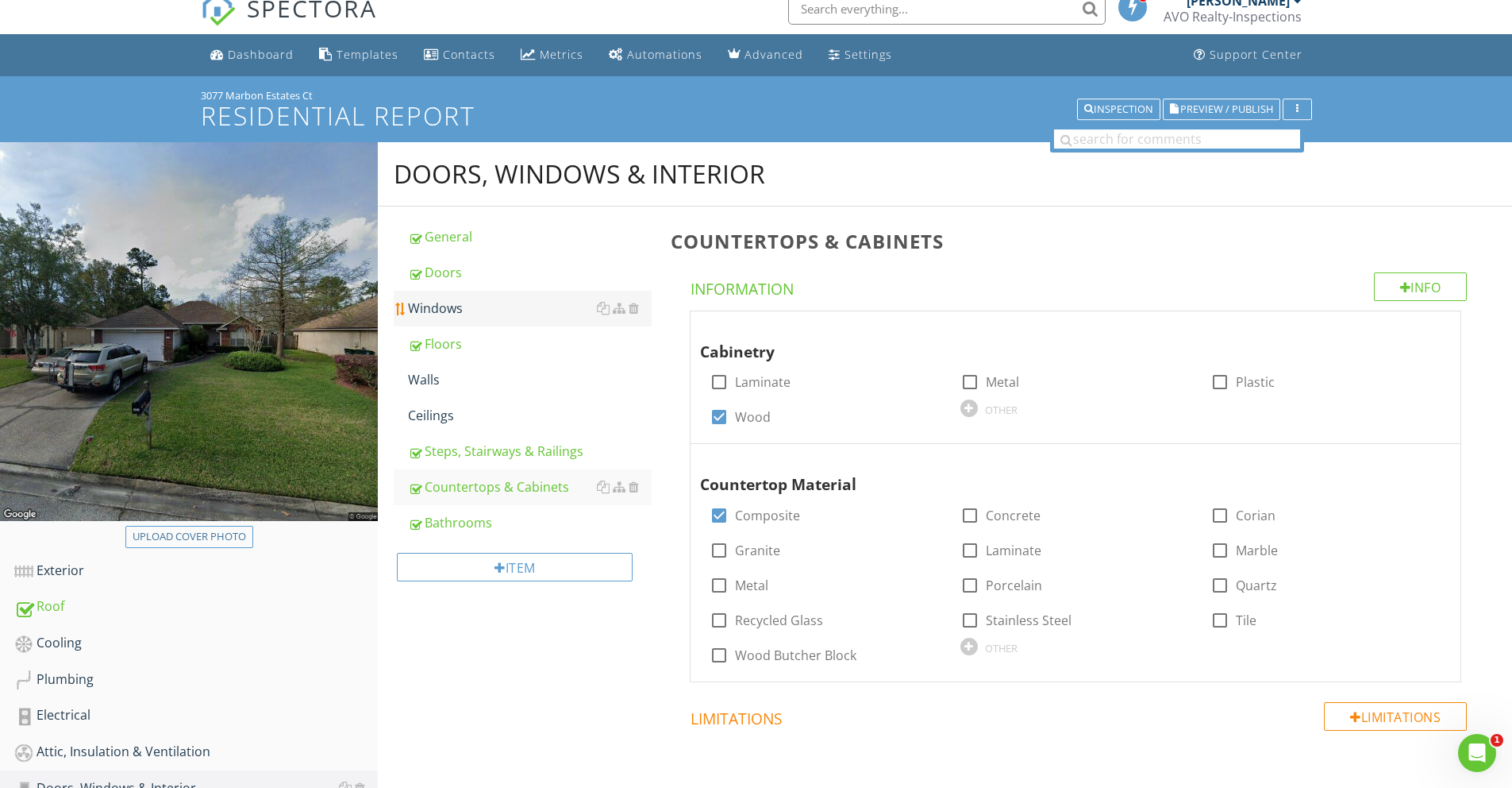
click at [454, 314] on div "Windows" at bounding box center [530, 307] width 244 height 19
type textarea "<p>Countertop had water damage. Recommend qualified countertop contractor evalu…"
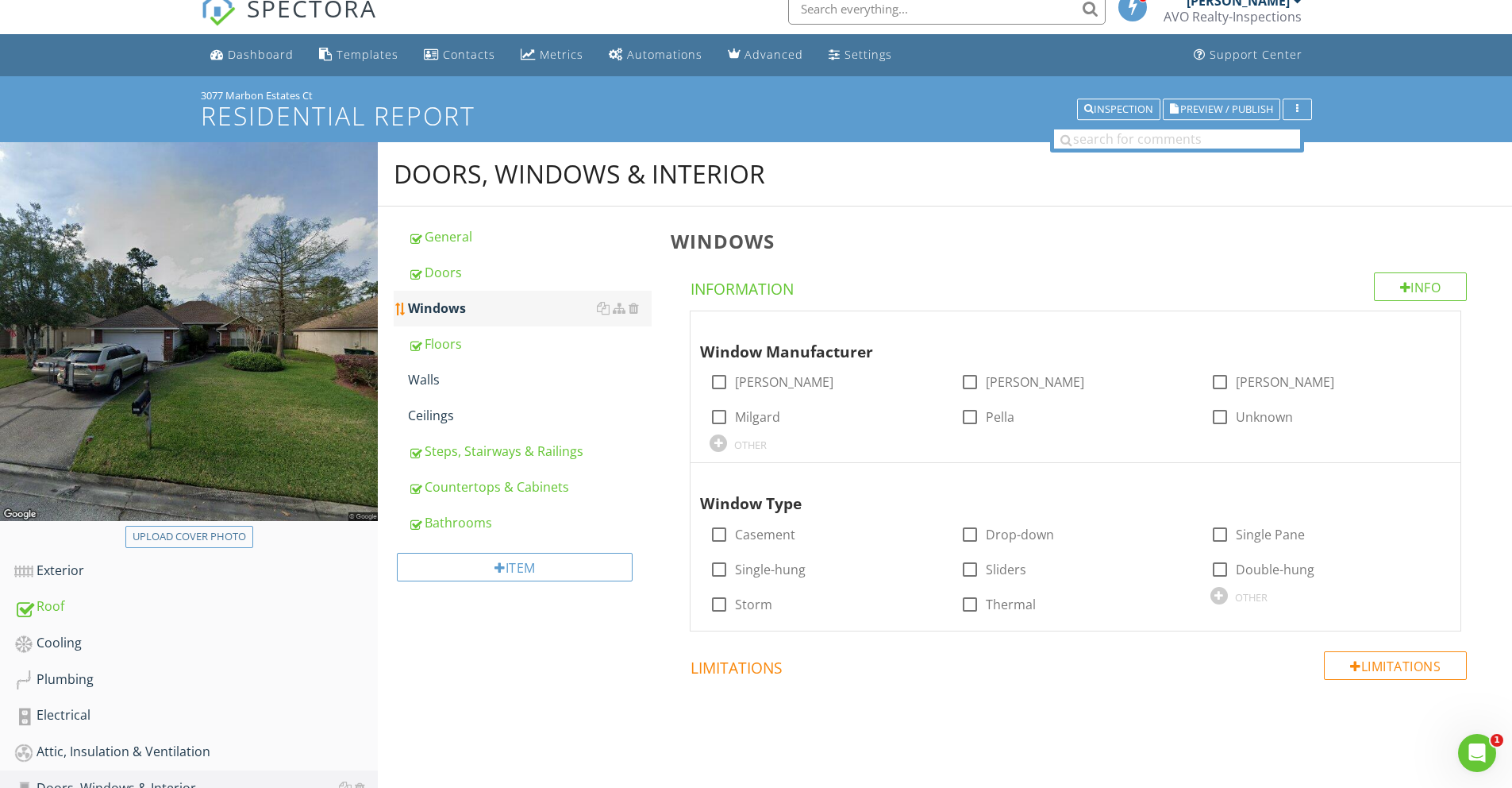
click at [473, 305] on div "Windows" at bounding box center [530, 307] width 244 height 19
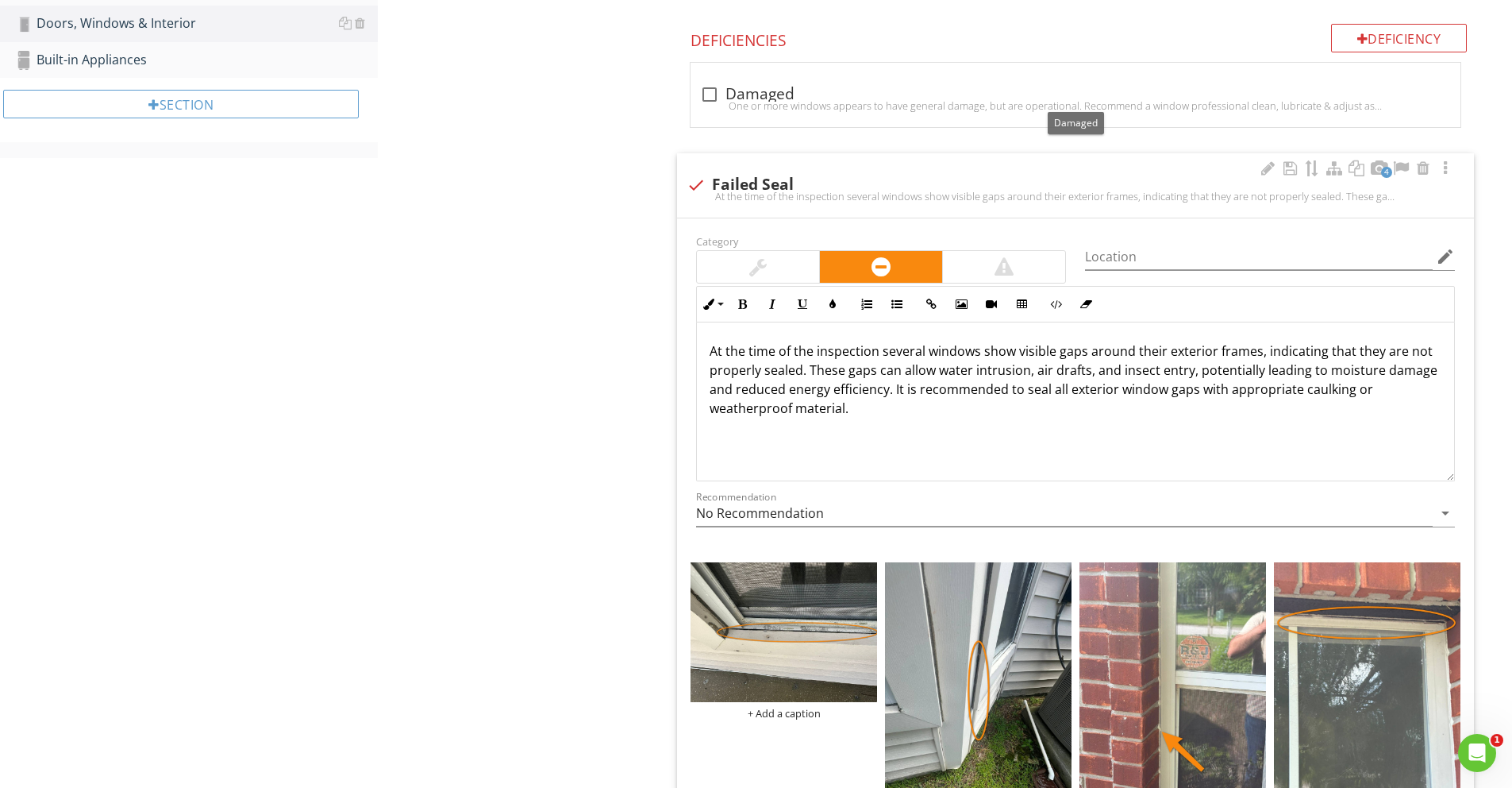
scroll to position [783, 0]
click at [713, 96] on div at bounding box center [709, 93] width 27 height 27
click at [713, 96] on div "check_box_outline_blank Damaged" at bounding box center [1076, 92] width 751 height 22
checkbox input "true"
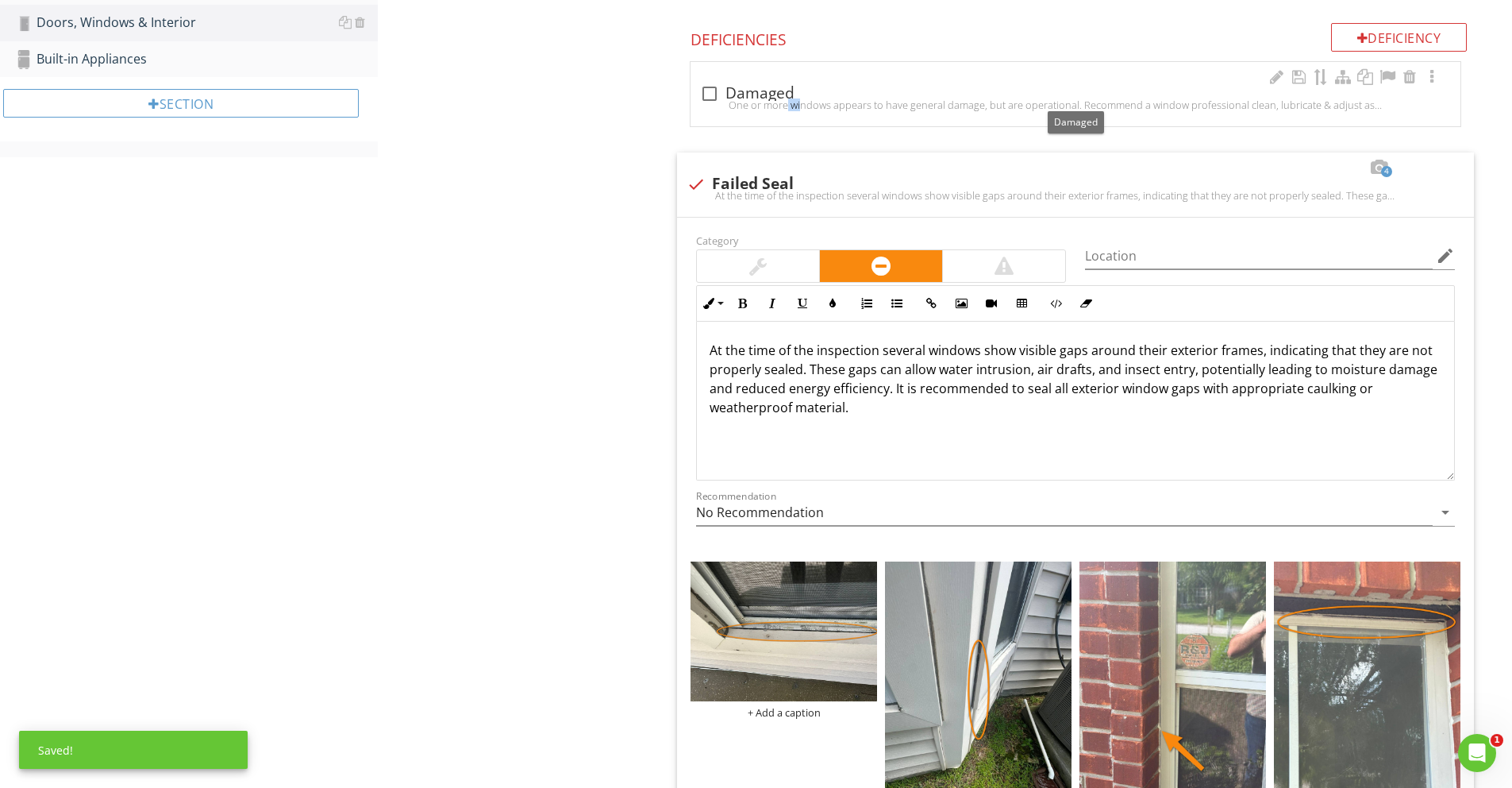
click at [713, 96] on div at bounding box center [709, 93] width 27 height 27
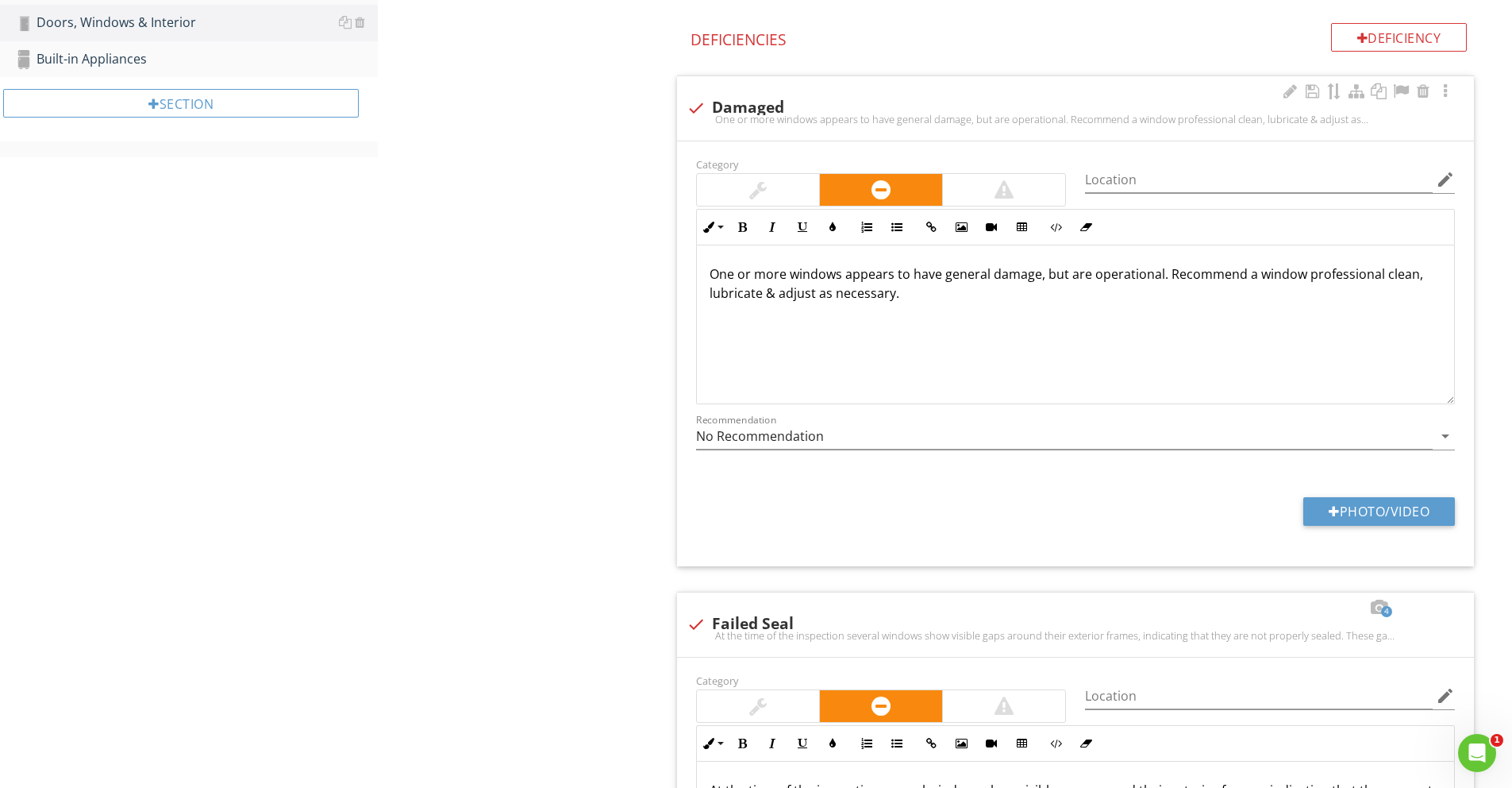
click at [899, 296] on p "One or more windows appears to have general damage, but are operational. Recomm…" at bounding box center [1075, 283] width 732 height 38
click at [896, 294] on p "One or more windows appears to have general damage, but are operational. Recomm…" at bounding box center [1075, 283] width 732 height 38
drag, startPoint x: 879, startPoint y: 291, endPoint x: 800, endPoint y: 290, distance: 79.0
click at [802, 290] on p "One or more windows appears to have general damage, but are operational. Recomm…" at bounding box center [1075, 283] width 732 height 38
drag, startPoint x: 800, startPoint y: 290, endPoint x: 764, endPoint y: 286, distance: 36.2
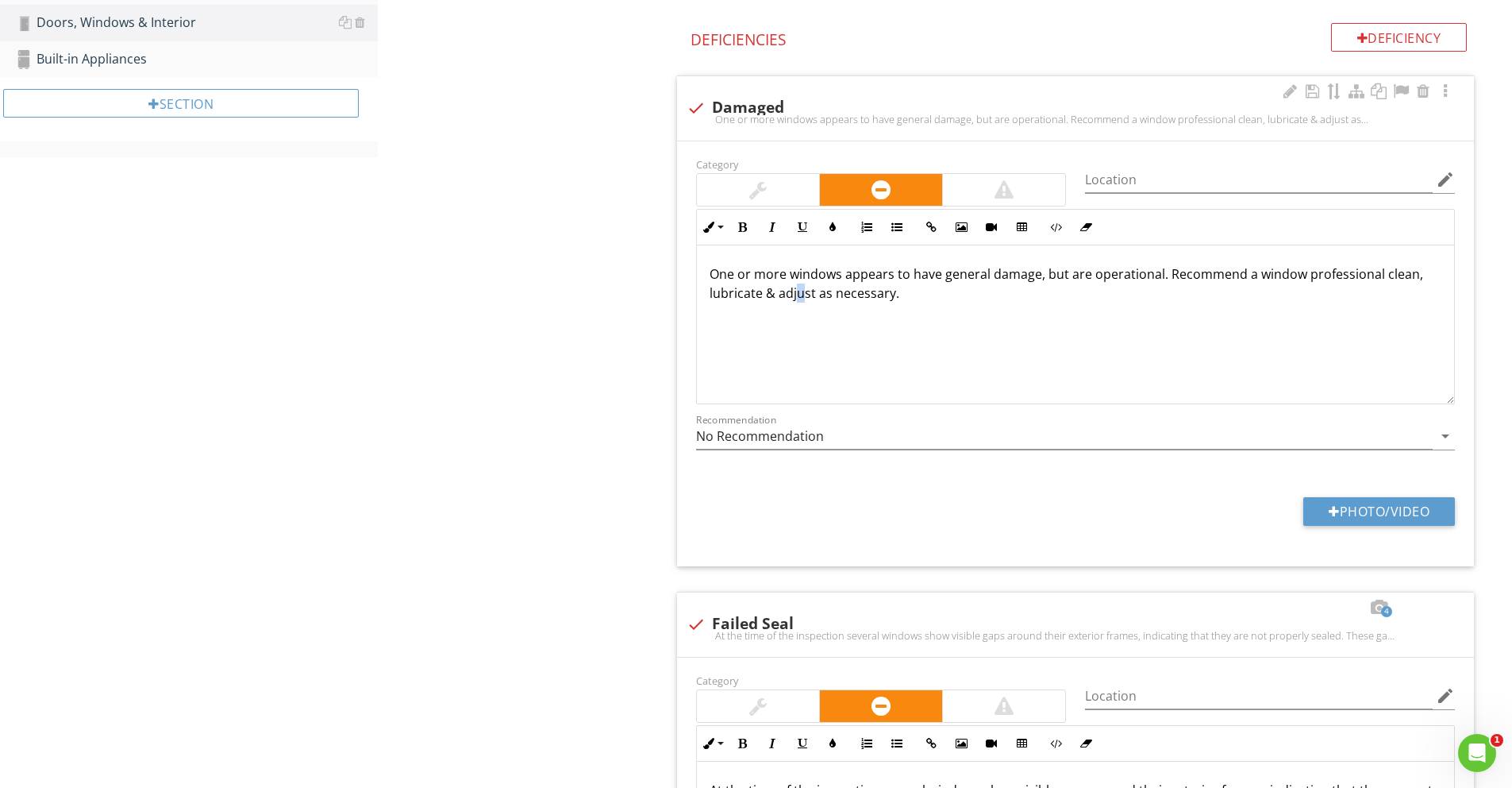
click at [796, 289] on p "One or more windows appears to have general damage, but are operational. Recomm…" at bounding box center [1075, 283] width 732 height 38
click at [767, 286] on p "One or more windows appears to have general damage, but are operational. Recomm…" at bounding box center [1075, 283] width 732 height 38
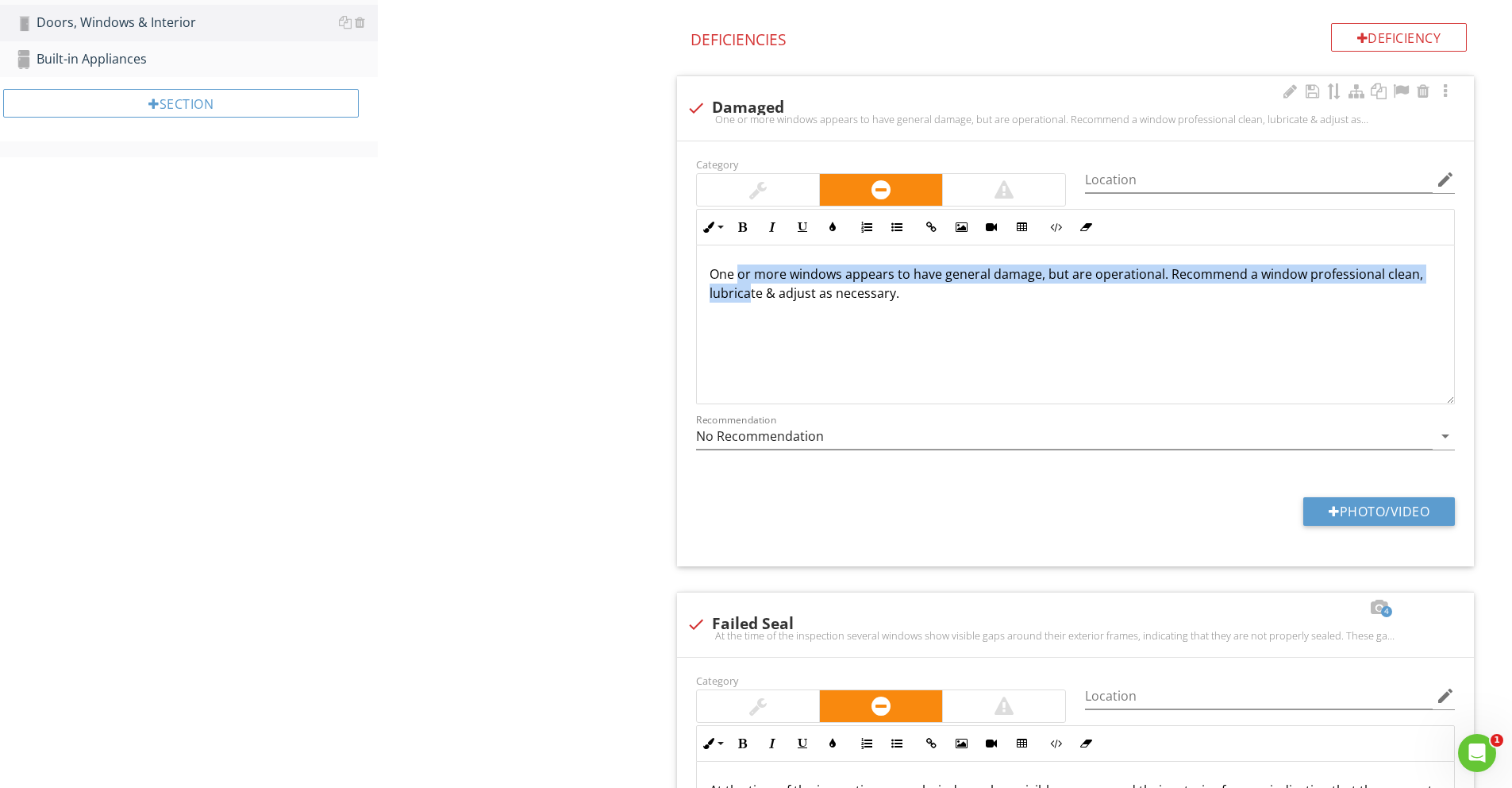
click at [738, 282] on p "One or more windows appears to have general damage, but are operational. Recomm…" at bounding box center [1075, 283] width 732 height 38
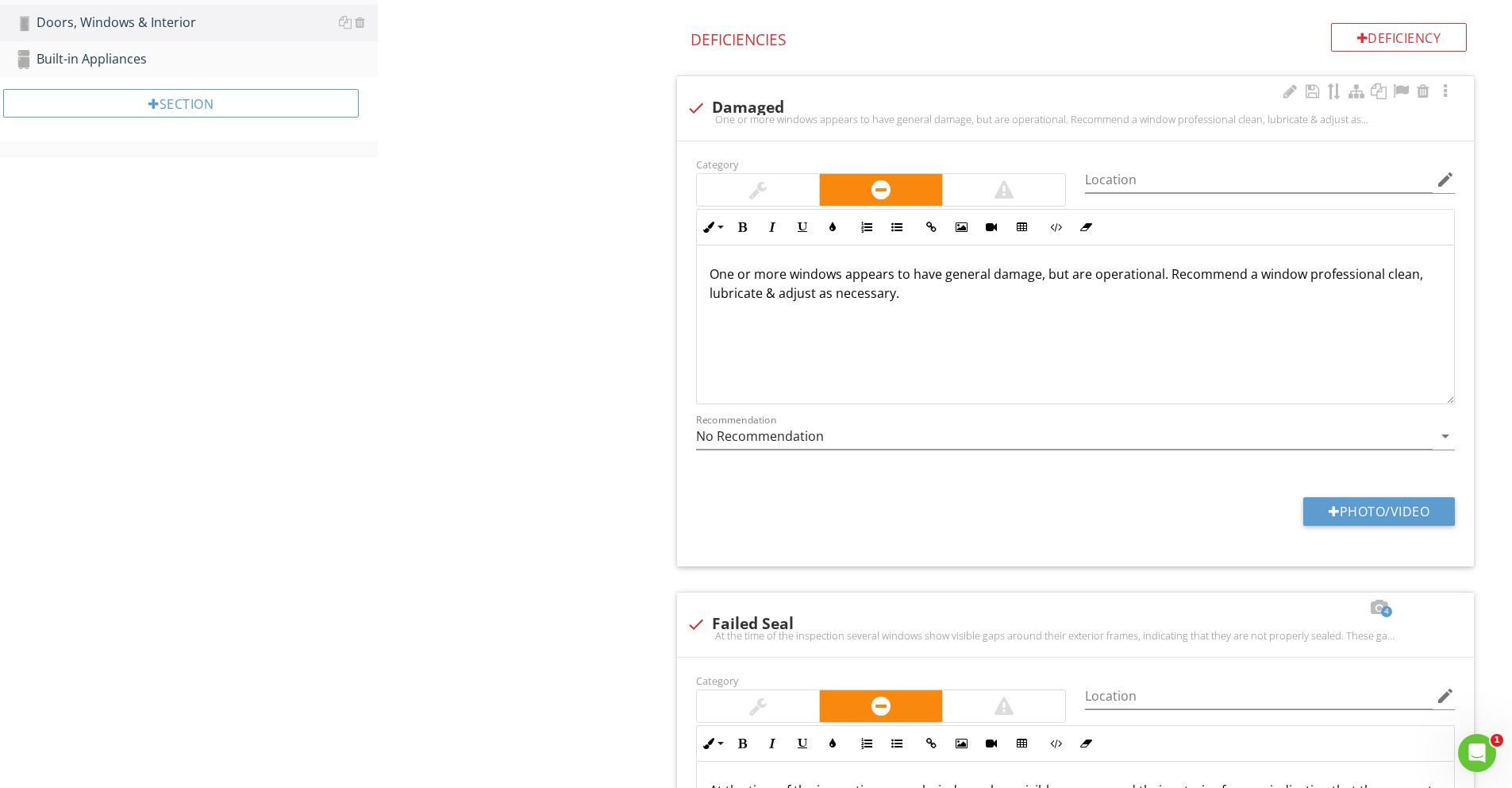
click at [724, 280] on p "One or more windows appears to have general damage, but are operational. Recomm…" at bounding box center [1075, 283] width 732 height 38
drag, startPoint x: 724, startPoint y: 280, endPoint x: 857, endPoint y: 297, distance: 134.1
click at [724, 280] on p "One or more windows appears to have general damage, but are operational. Recomm…" at bounding box center [1075, 283] width 732 height 38
click at [905, 296] on p "One or more windows appears to have general damage, but are operational. Recomm…" at bounding box center [1075, 283] width 732 height 38
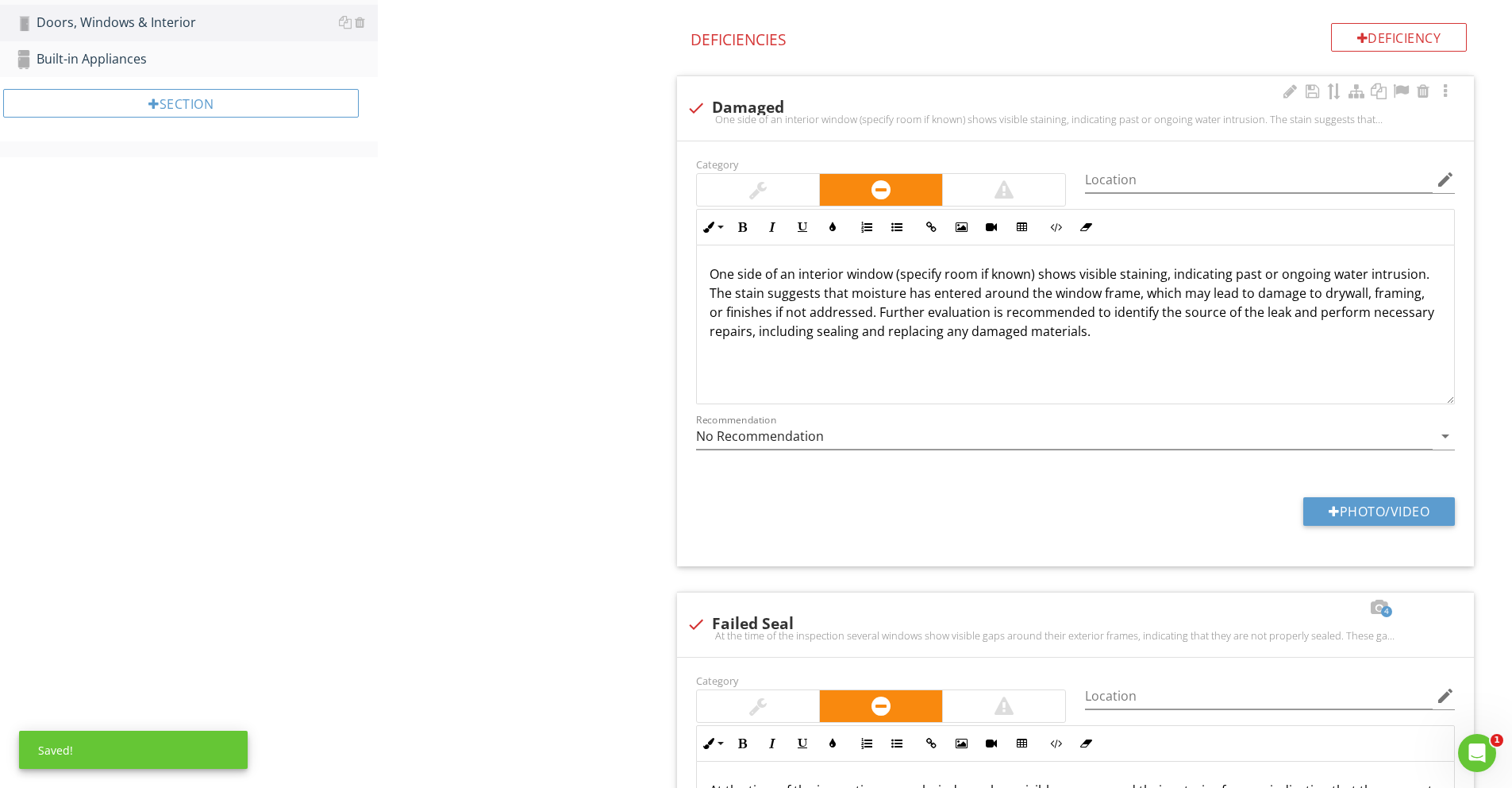
click at [1029, 275] on p "One side of an interior window (specify room if known) shows visible staining, …" at bounding box center [1075, 303] width 732 height 76
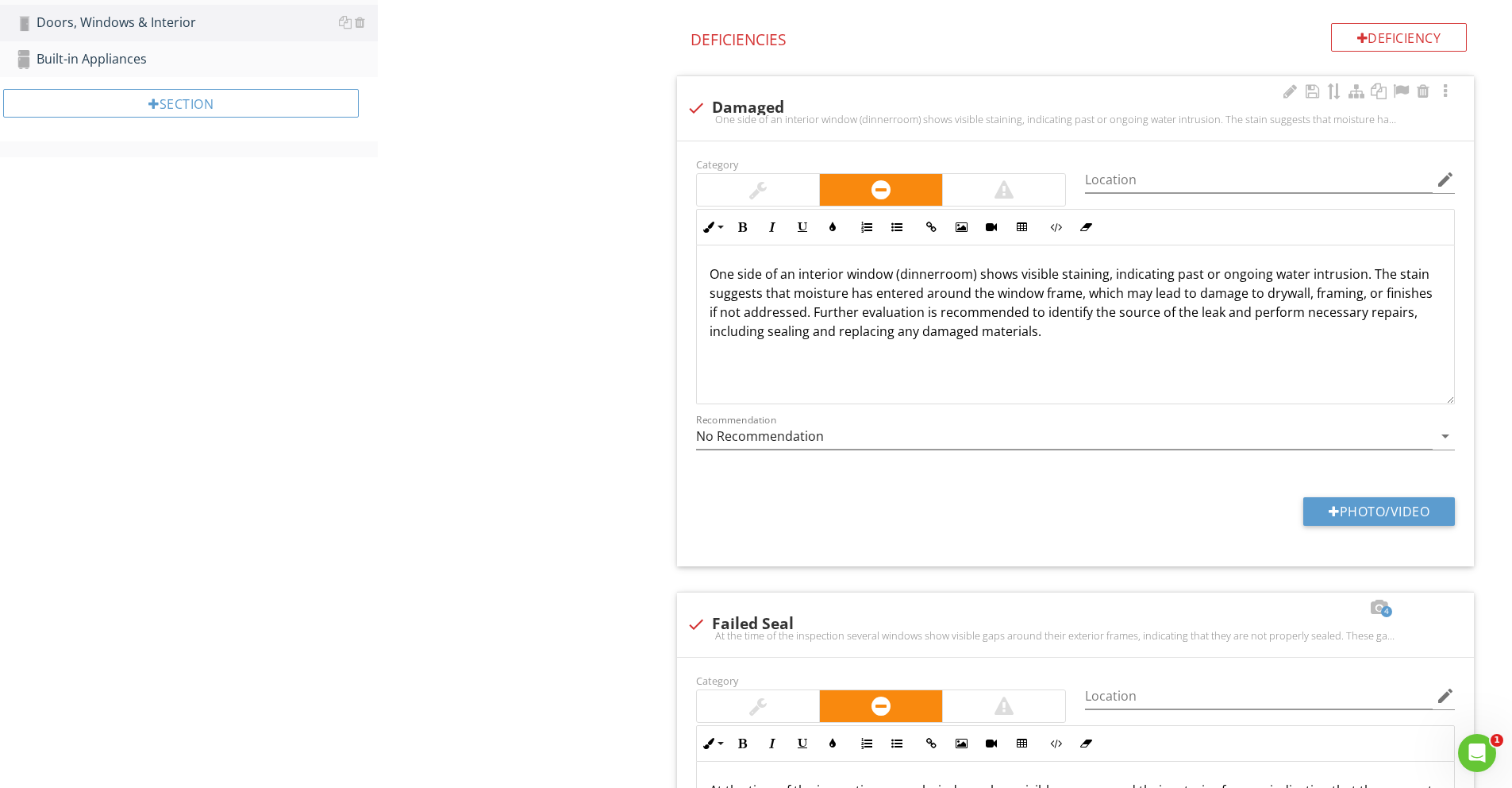
click at [938, 271] on p "One side of an interior window (dinnerroom) shows visible staining, indicating …" at bounding box center [1075, 303] width 732 height 76
click at [1011, 195] on div at bounding box center [1003, 189] width 19 height 19
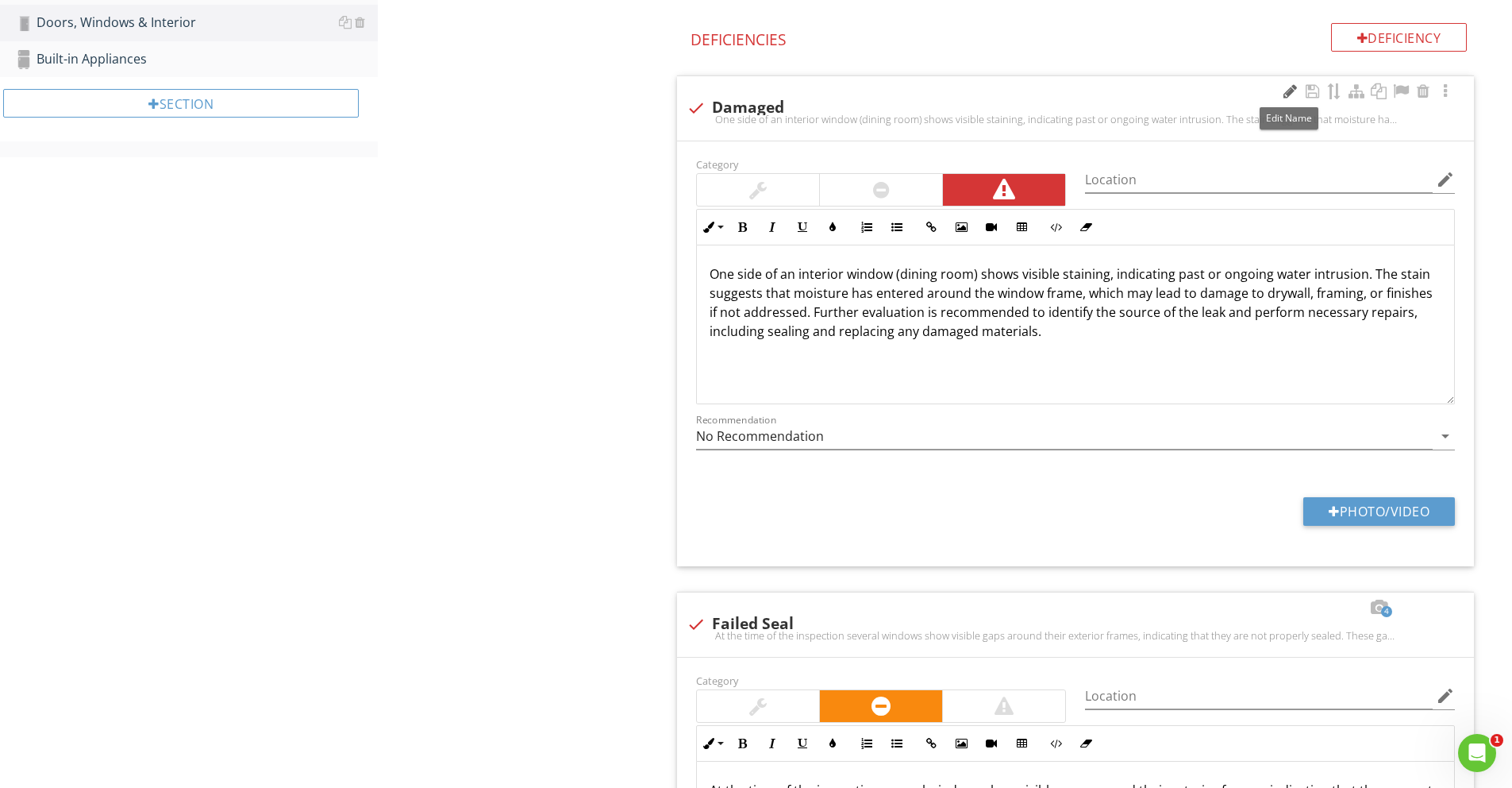
click at [1287, 93] on div at bounding box center [1289, 92] width 19 height 16
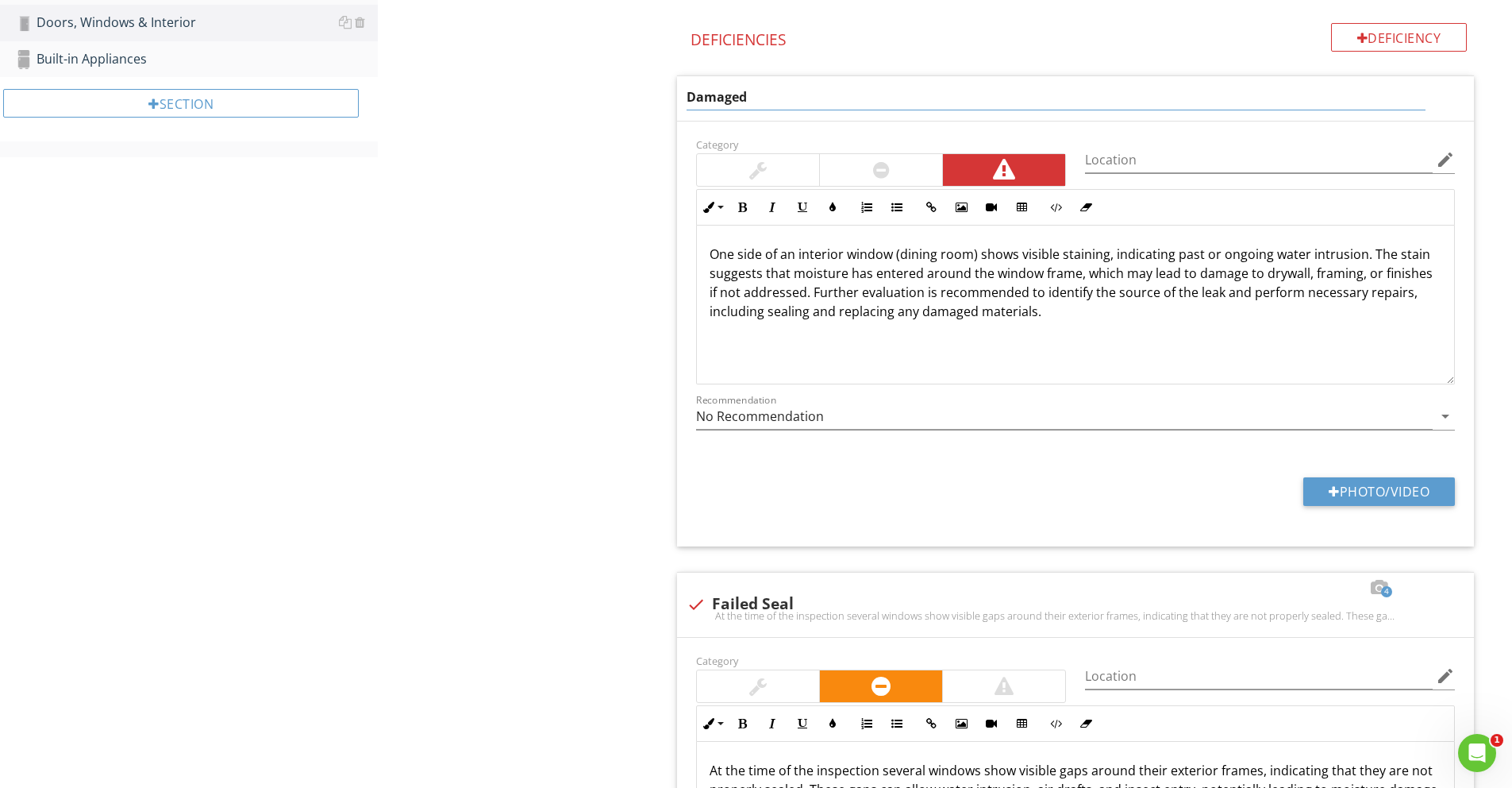
drag, startPoint x: 756, startPoint y: 99, endPoint x: 697, endPoint y: 101, distance: 59.0
click at [697, 101] on input "Damaged" at bounding box center [1056, 98] width 739 height 27
click at [693, 101] on input "Damaged" at bounding box center [1056, 98] width 739 height 27
click at [690, 102] on input "Damaged" at bounding box center [1056, 98] width 739 height 27
drag, startPoint x: 749, startPoint y: 99, endPoint x: 692, endPoint y: 99, distance: 57.0
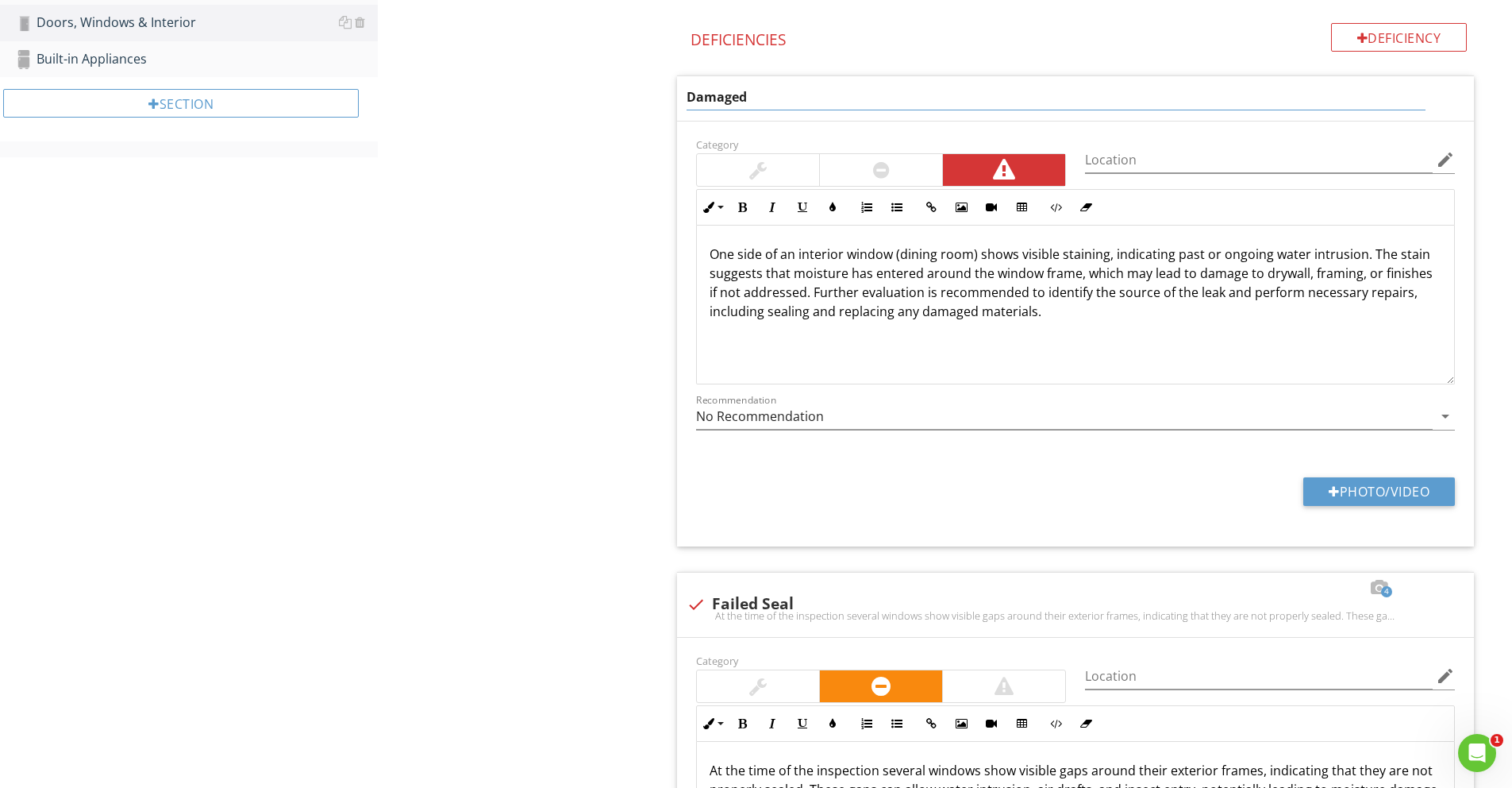
click at [692, 99] on input "Damaged" at bounding box center [1056, 98] width 739 height 27
paste input "Interior – Window Water Intrusion"
type input "Interior – Window Water Intrusion"
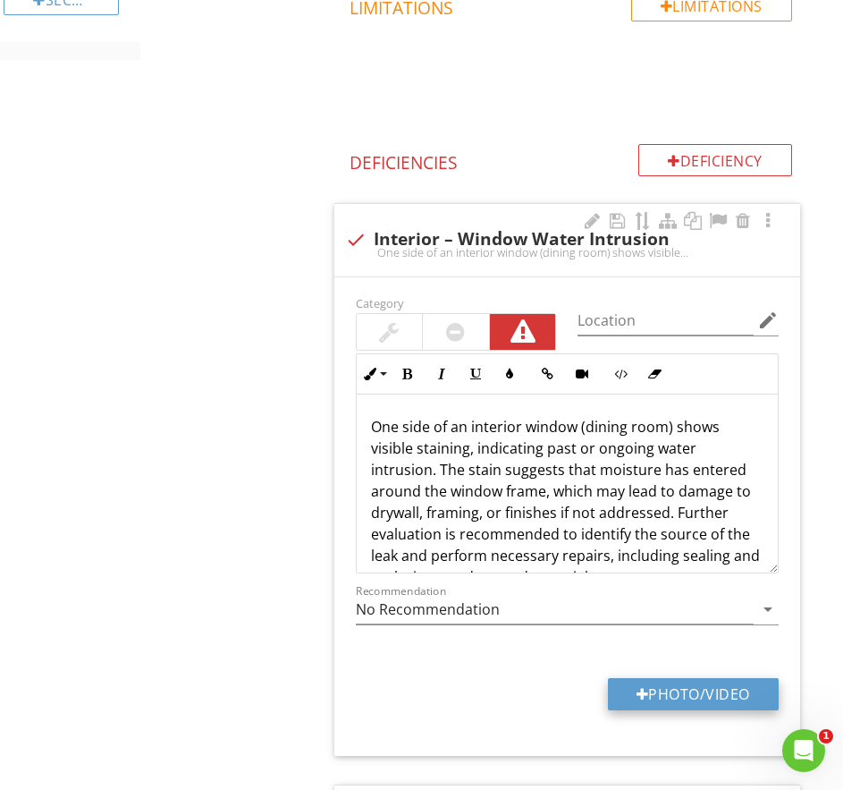
click at [655, 691] on button "Photo/Video" at bounding box center [693, 694] width 171 height 32
type input "C:\fakepath\WhatsApp Image [DATE] 00.35.17 (1).jpeg"
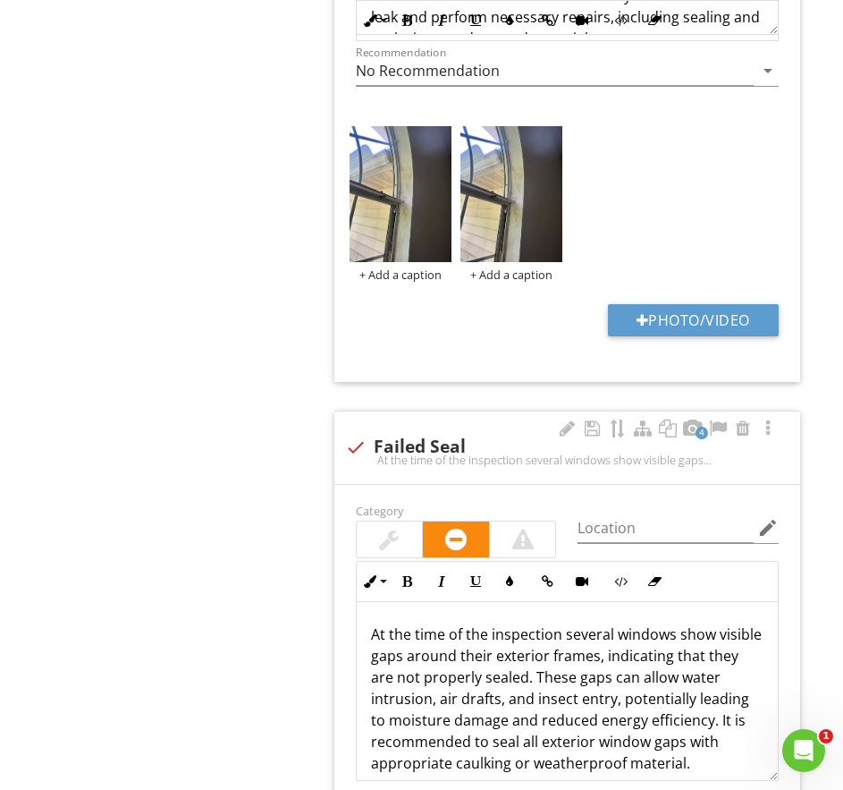
scroll to position [1352, 0]
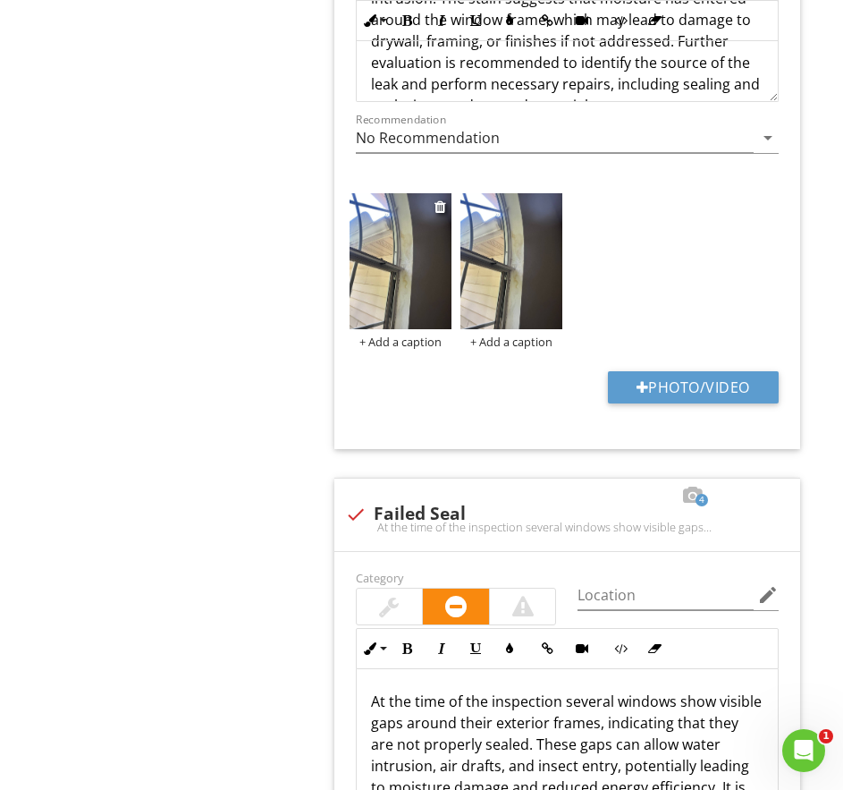
click at [393, 289] on img at bounding box center [401, 261] width 102 height 136
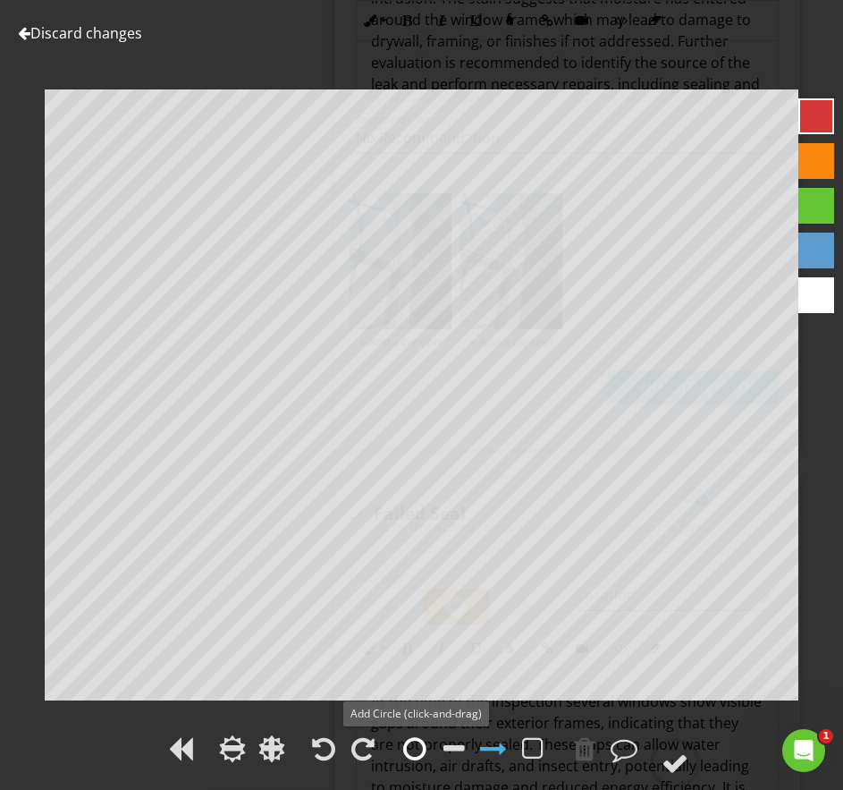
click at [418, 739] on div at bounding box center [414, 748] width 23 height 27
click at [824, 168] on div at bounding box center [816, 161] width 36 height 36
click at [418, 738] on div at bounding box center [414, 748] width 23 height 27
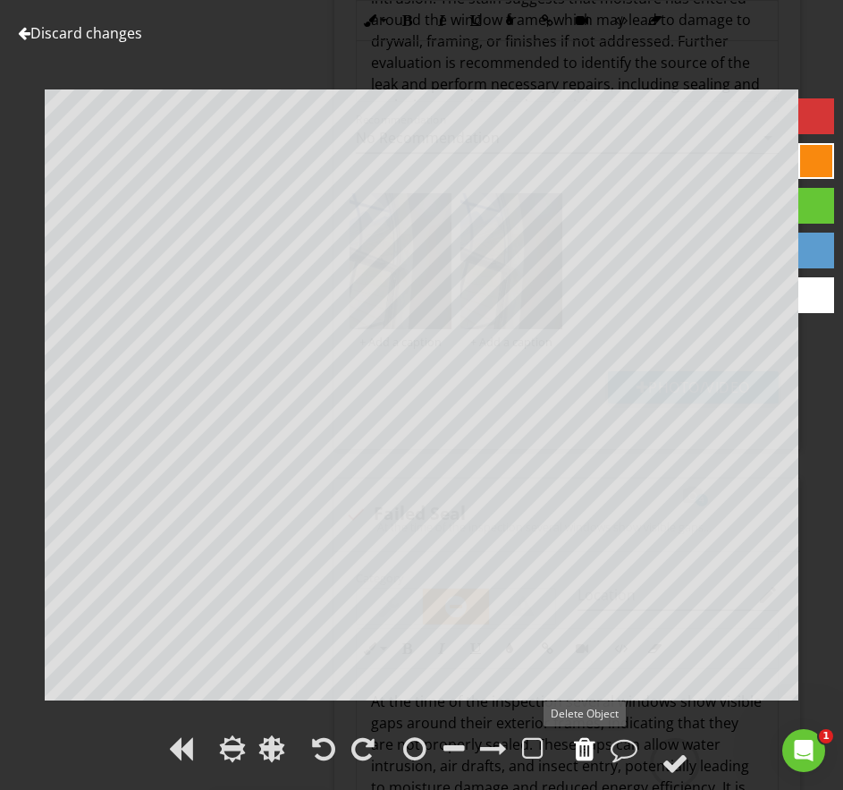
click at [585, 745] on div at bounding box center [584, 748] width 21 height 27
click at [583, 751] on div at bounding box center [584, 748] width 21 height 27
click at [672, 754] on div at bounding box center [675, 762] width 27 height 27
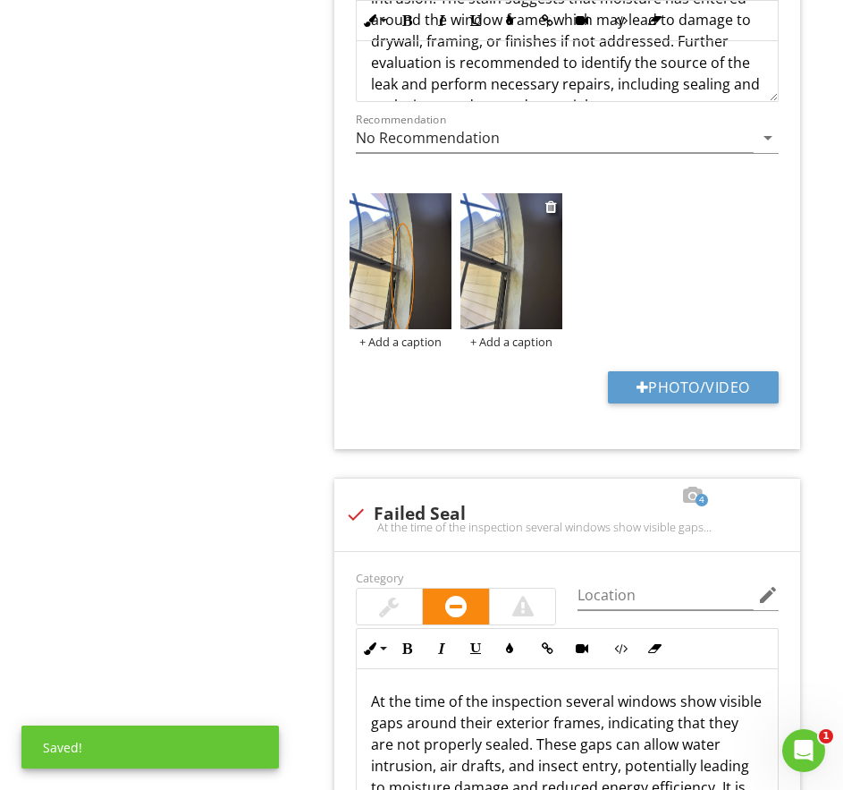
click at [520, 271] on img at bounding box center [511, 261] width 102 height 136
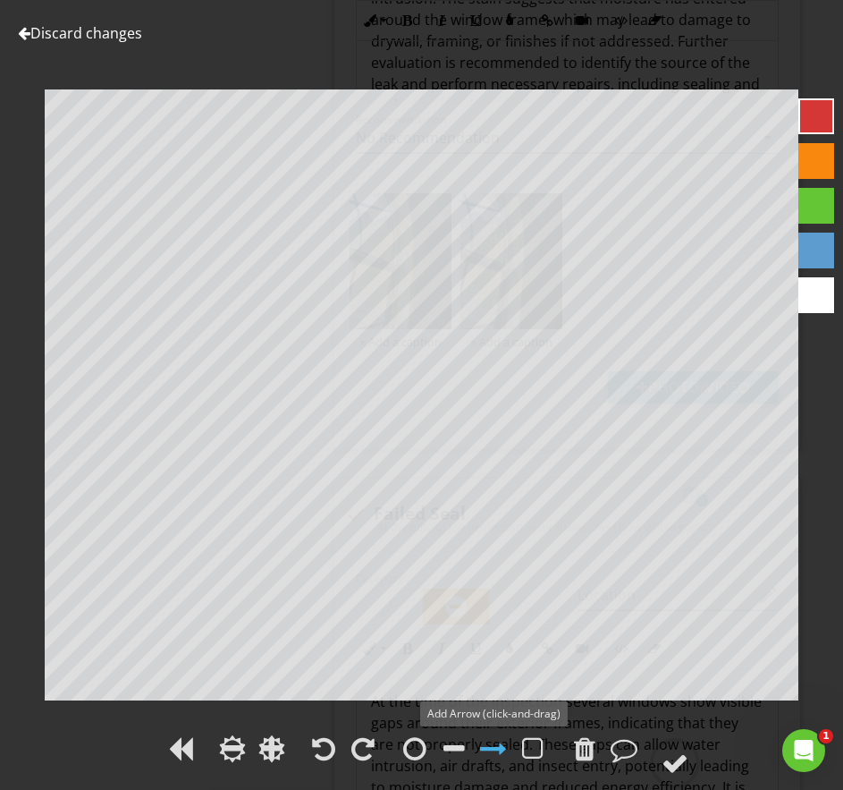
click at [495, 745] on div at bounding box center [493, 748] width 27 height 27
click at [589, 756] on div at bounding box center [584, 748] width 21 height 27
click at [585, 750] on div at bounding box center [584, 748] width 21 height 27
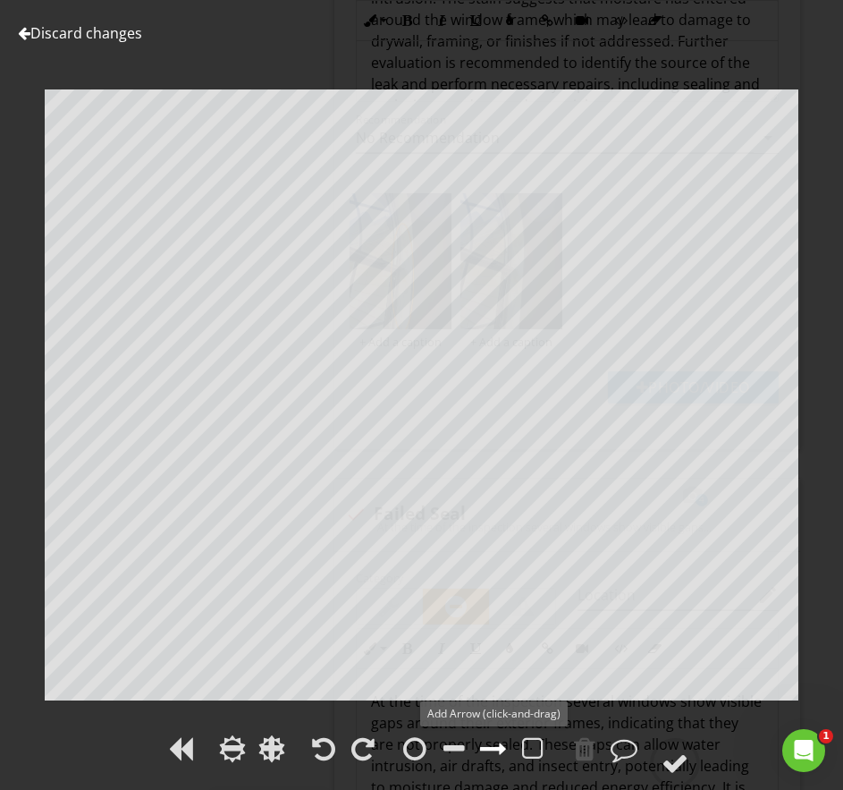
click at [494, 748] on div at bounding box center [493, 748] width 27 height 27
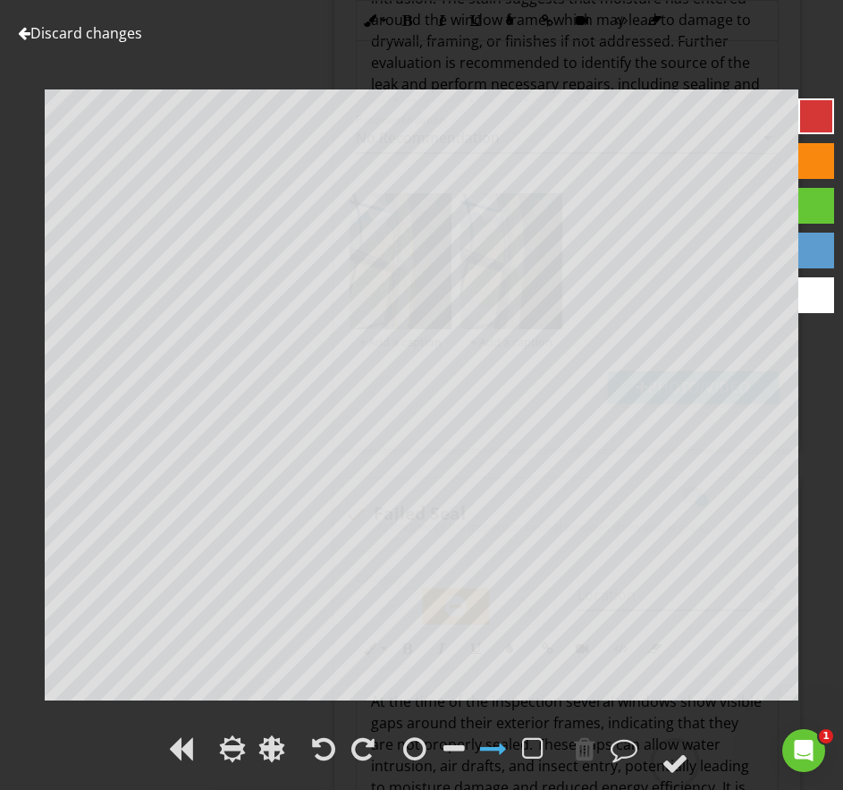
click at [815, 160] on div at bounding box center [816, 161] width 36 height 36
click at [503, 749] on div at bounding box center [493, 748] width 27 height 27
click at [500, 746] on div at bounding box center [493, 748] width 27 height 27
click at [587, 751] on div at bounding box center [584, 748] width 21 height 27
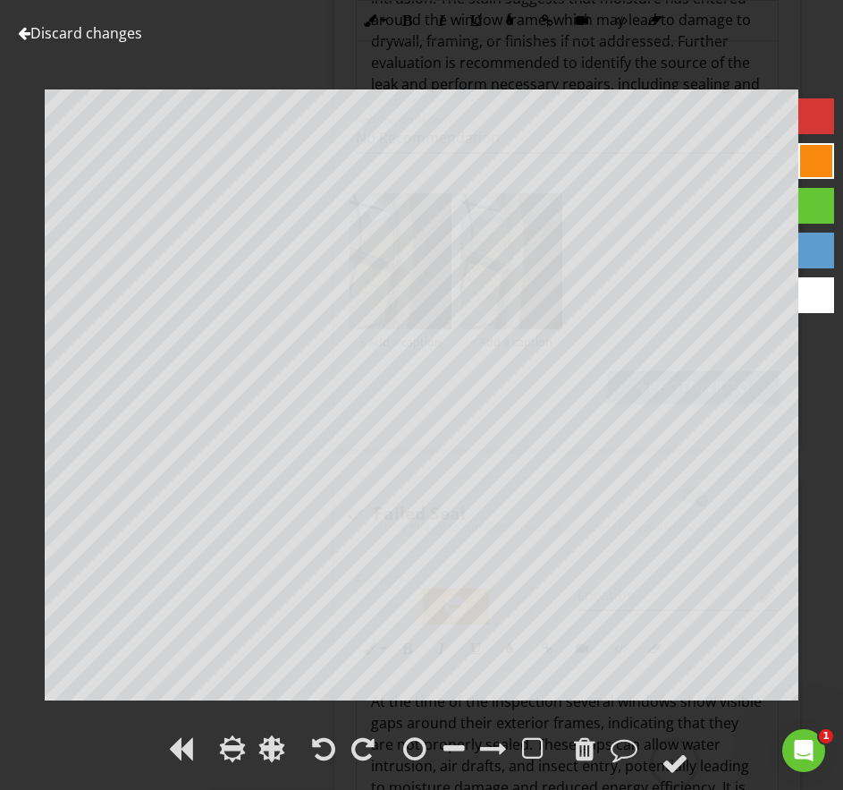
click at [22, 37] on div at bounding box center [24, 33] width 13 height 14
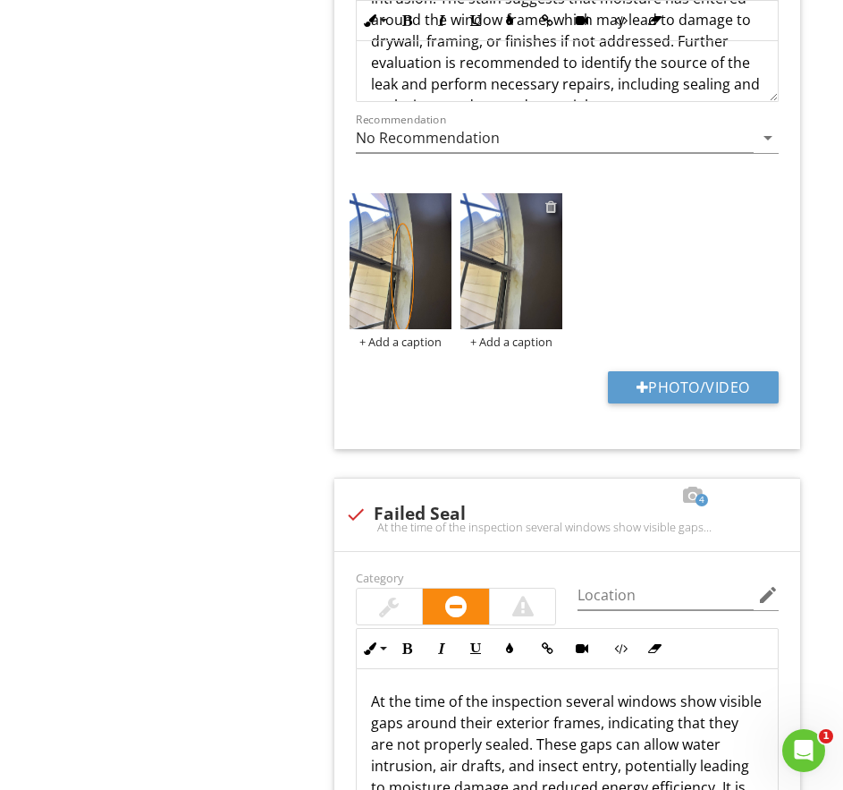
click at [548, 208] on div at bounding box center [551, 206] width 12 height 14
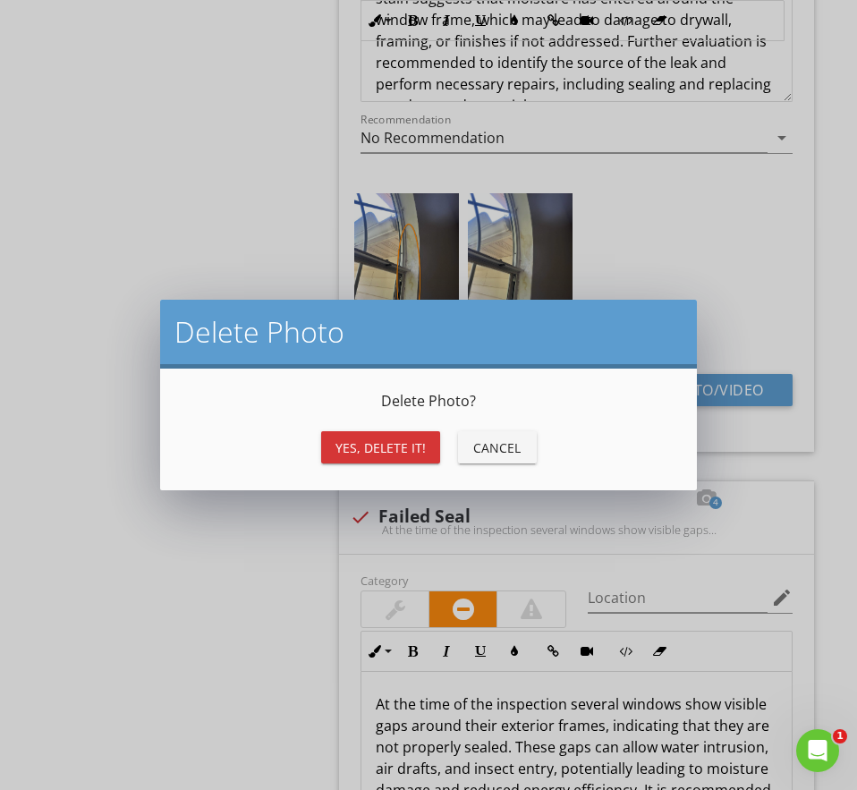
click at [407, 446] on div "Yes, Delete it!" at bounding box center [380, 447] width 90 height 19
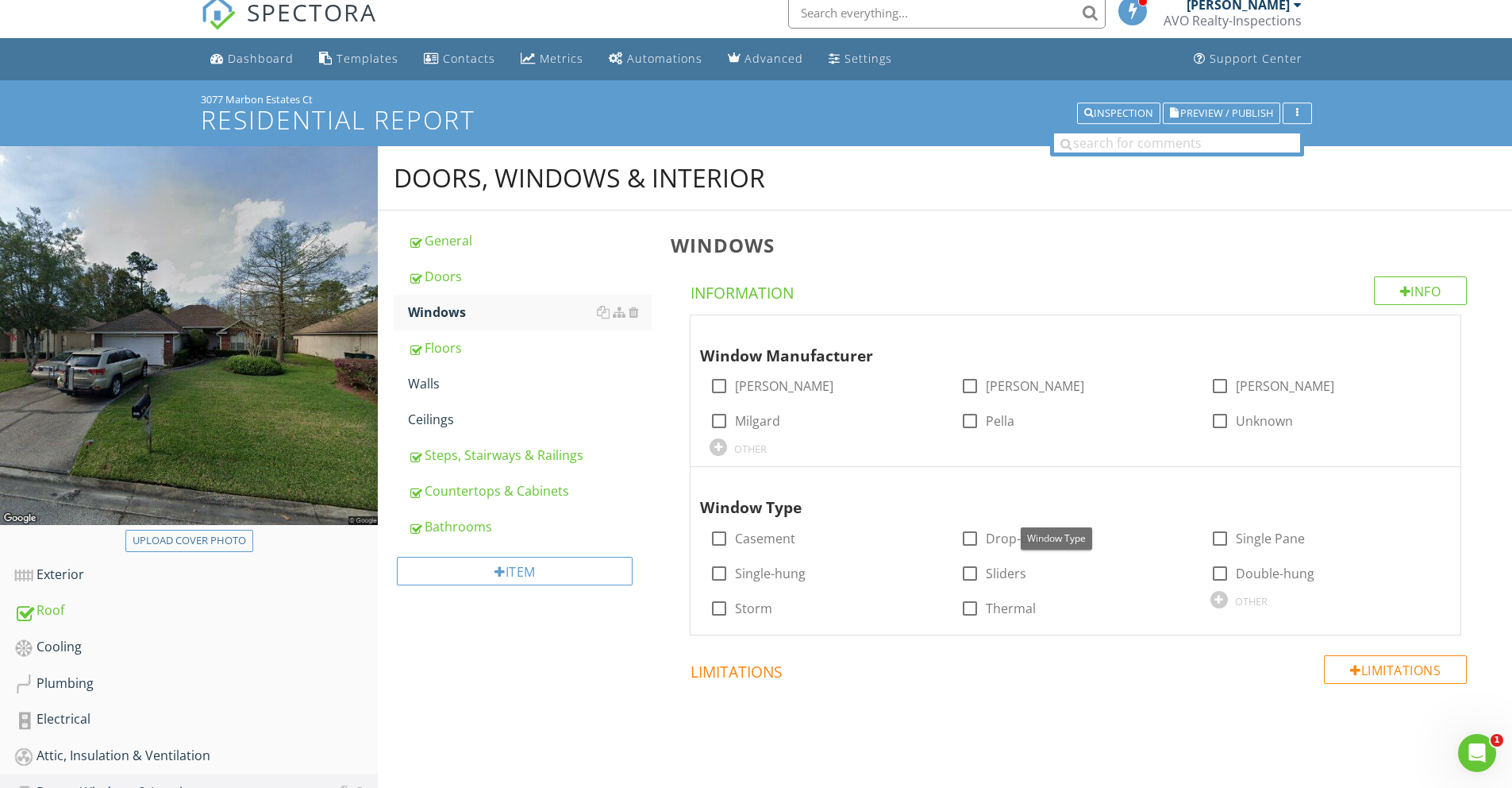
scroll to position [0, 0]
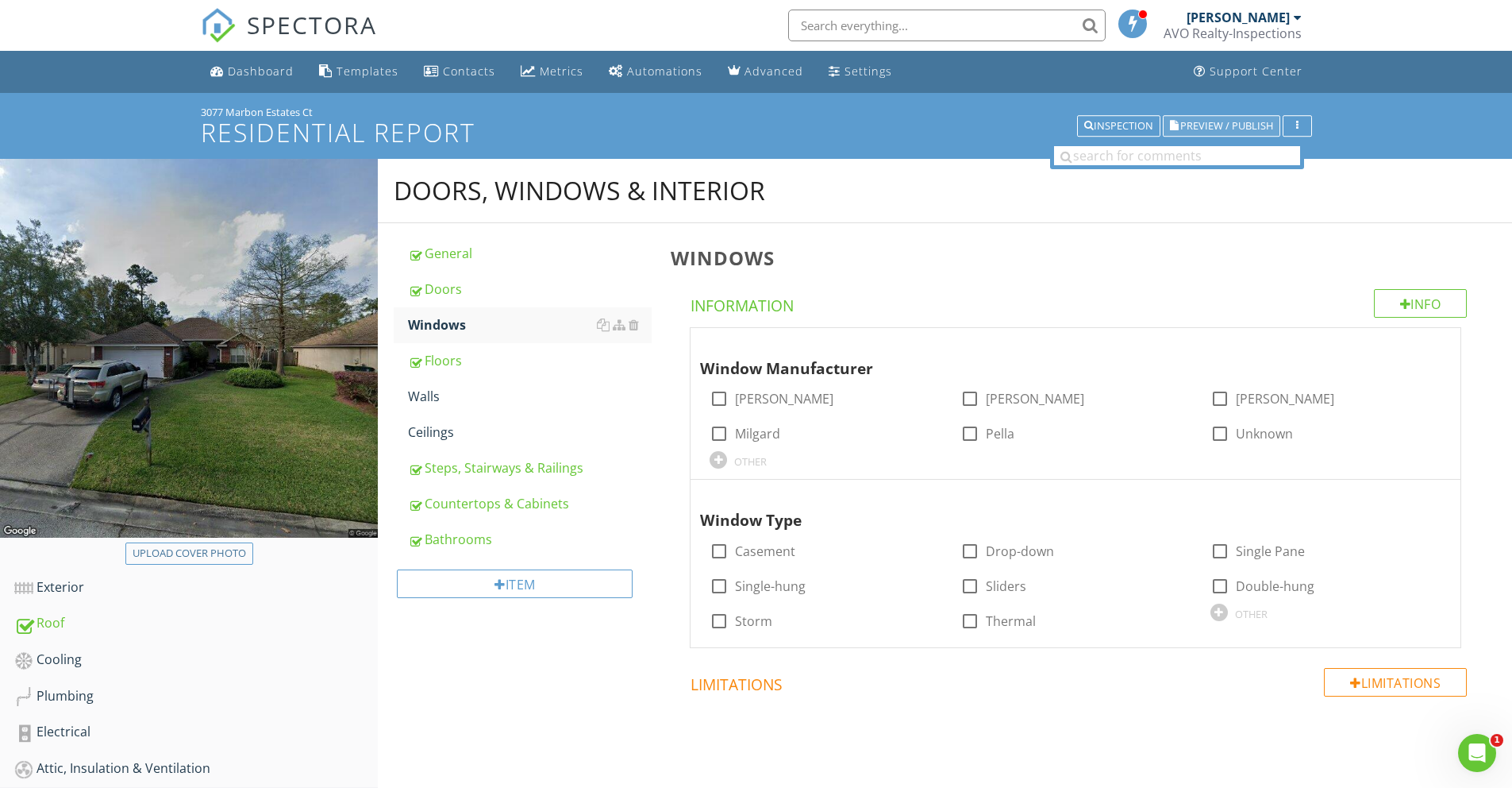
click at [1215, 134] on button "Preview / Publish" at bounding box center [1222, 126] width 117 height 22
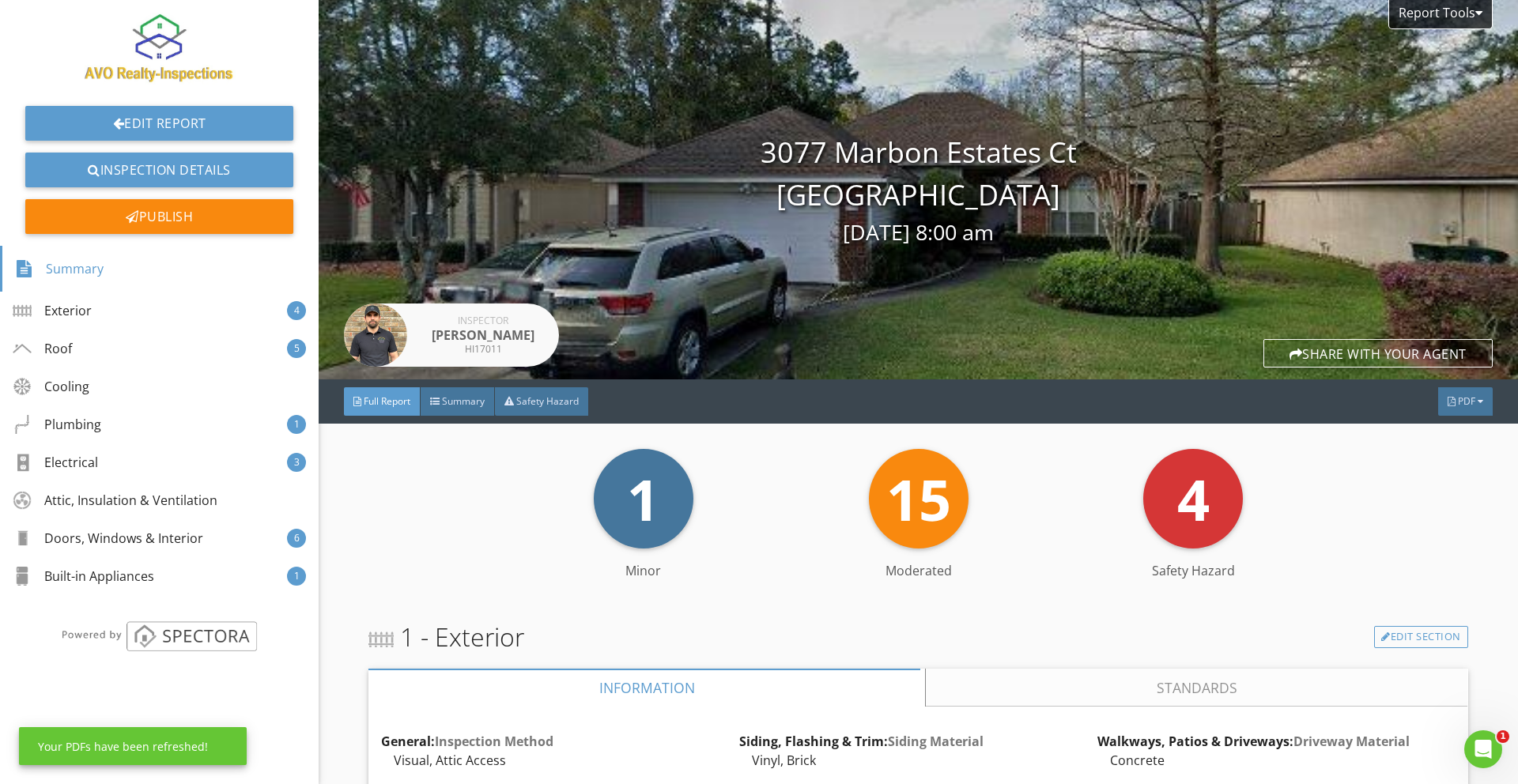
click at [1458, 406] on span "PDF" at bounding box center [1467, 400] width 18 height 13
click at [1449, 406] on div "Summary Full Report Refresh PDFs" at bounding box center [1445, 468] width 126 height 126
click at [1458, 406] on span "PDF" at bounding box center [1467, 400] width 18 height 13
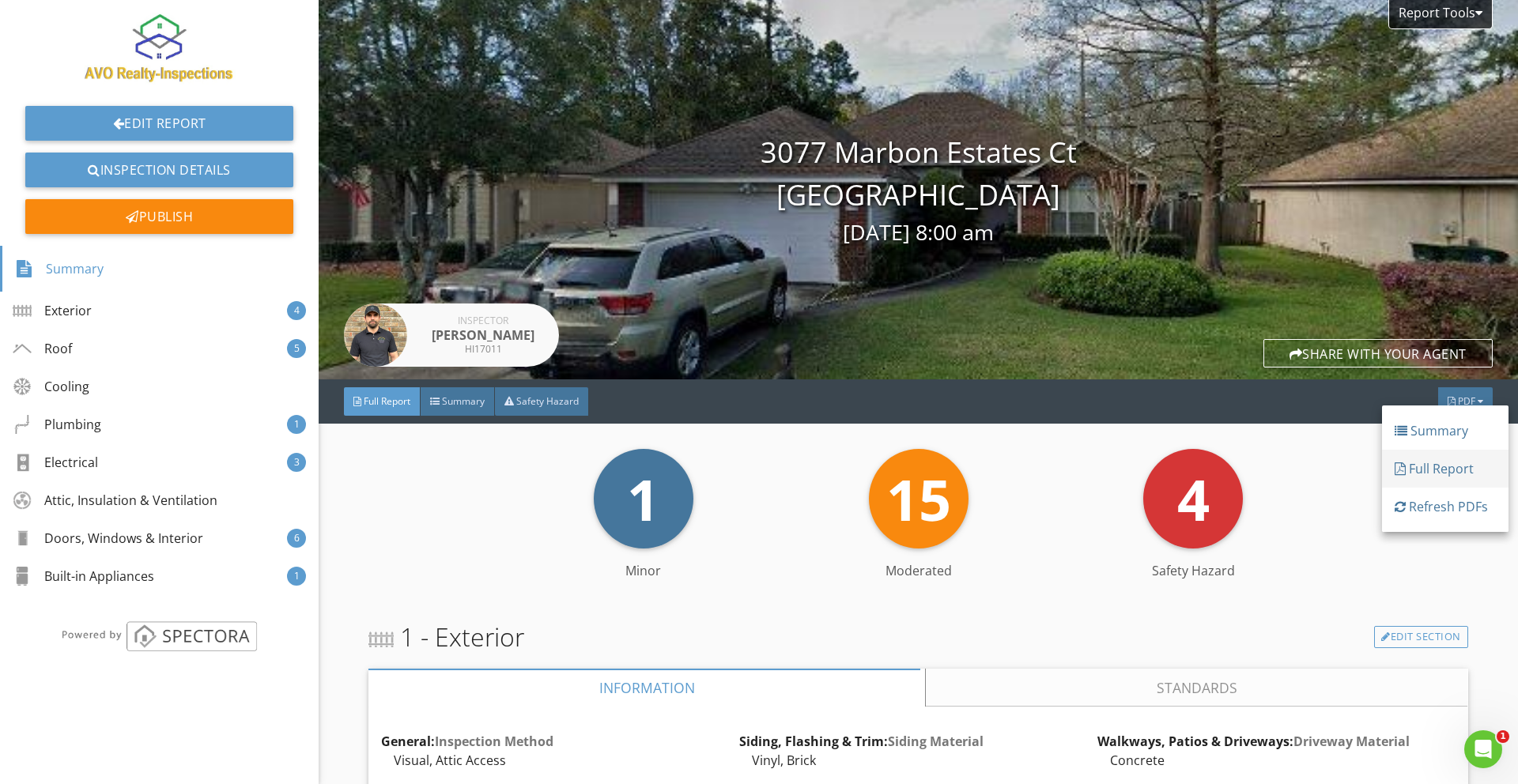
click at [1440, 466] on div "Full Report" at bounding box center [1445, 468] width 101 height 19
